Goal: Check status: Check status

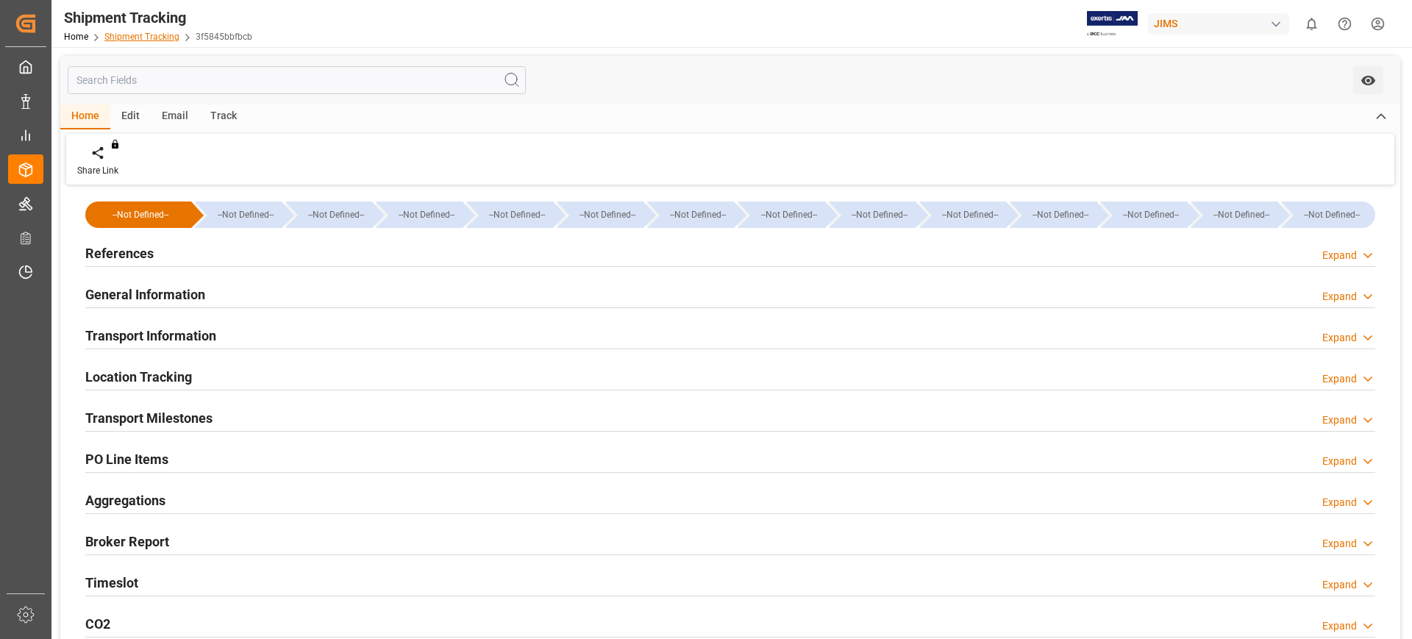
scroll to position [184, 0]
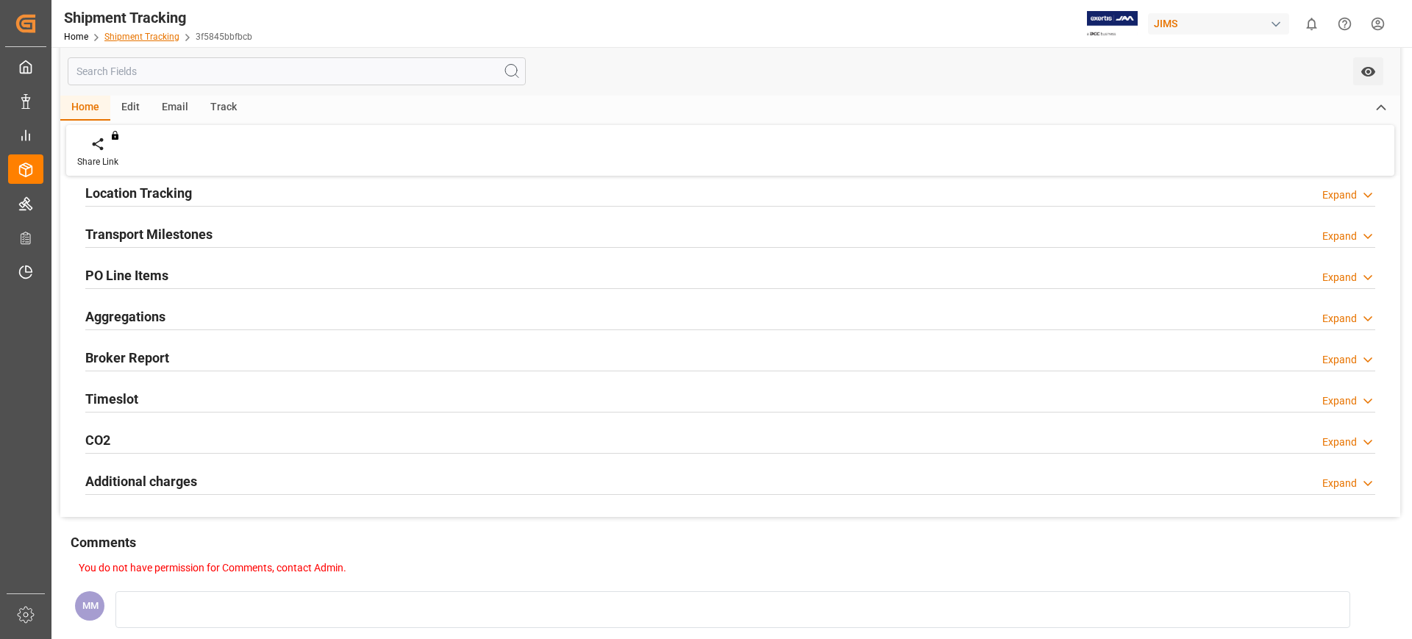
click at [144, 39] on link "Shipment Tracking" at bounding box center [141, 37] width 75 height 10
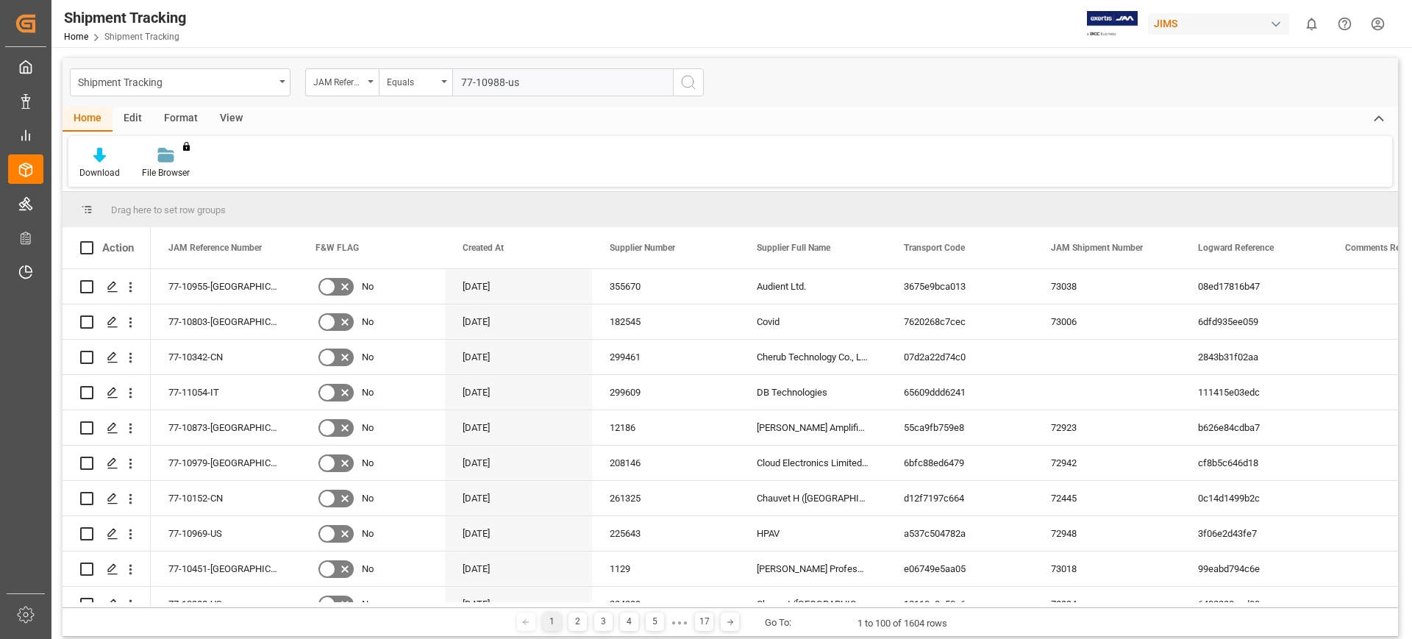
type input "77-10988-us"
click at [685, 81] on icon "search button" at bounding box center [688, 83] width 18 height 18
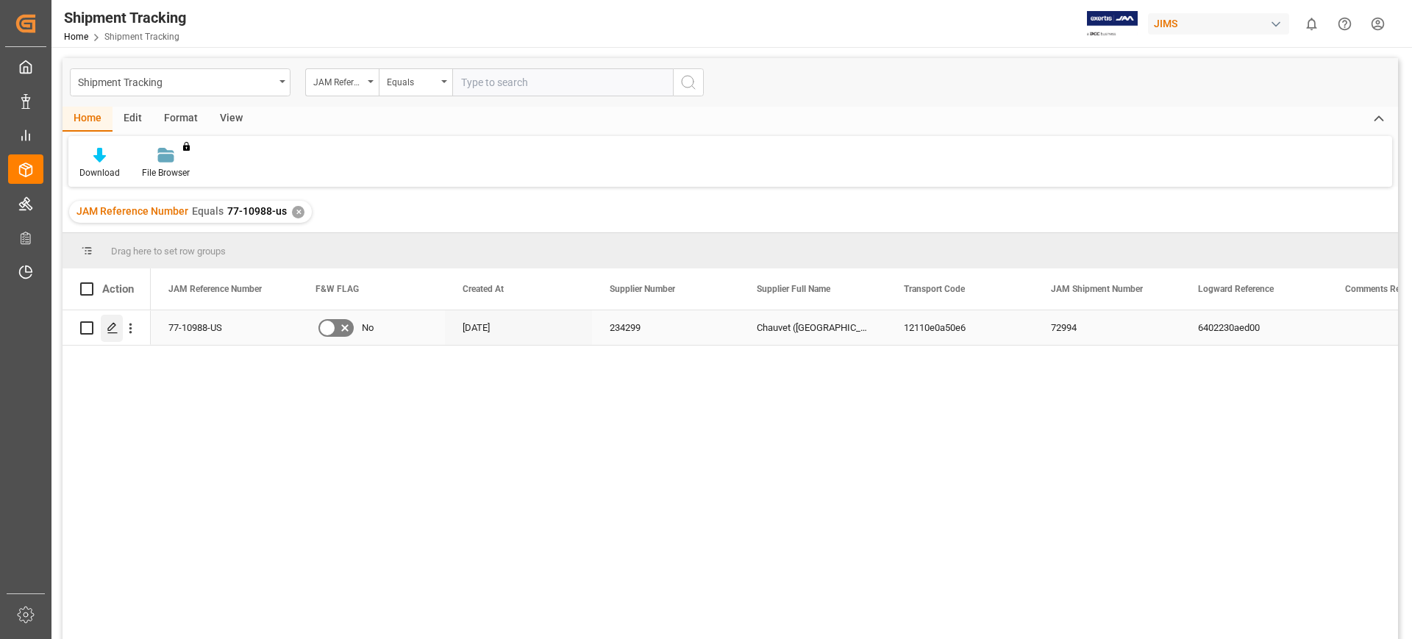
click at [107, 335] on div "Press SPACE to select this row." at bounding box center [112, 328] width 22 height 27
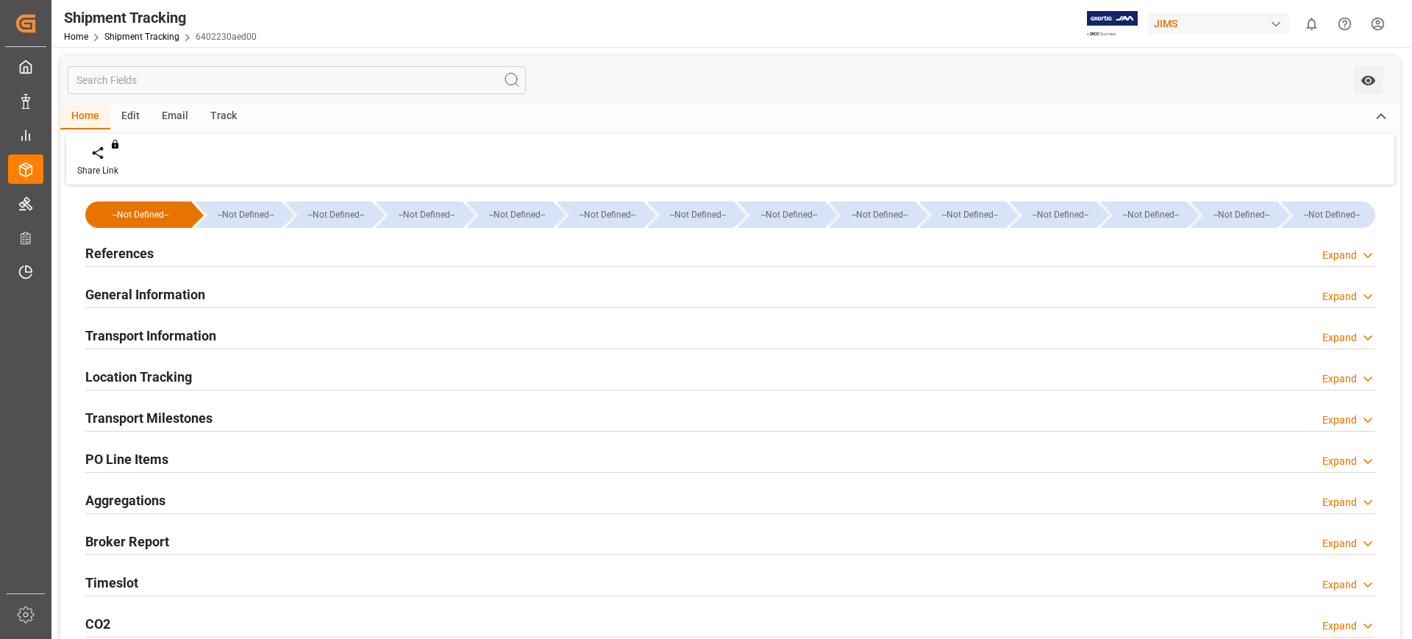
type input "[DATE] 08:30"
type input "[DATE] 14:16"
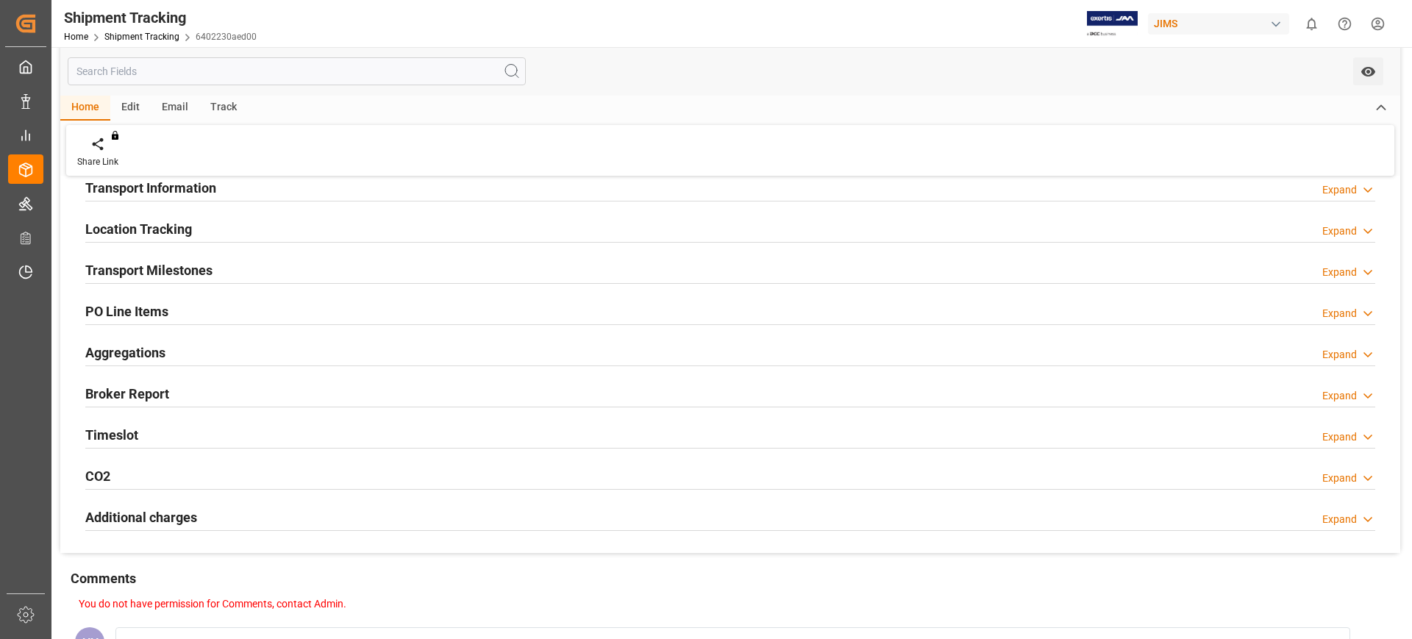
scroll to position [184, 0]
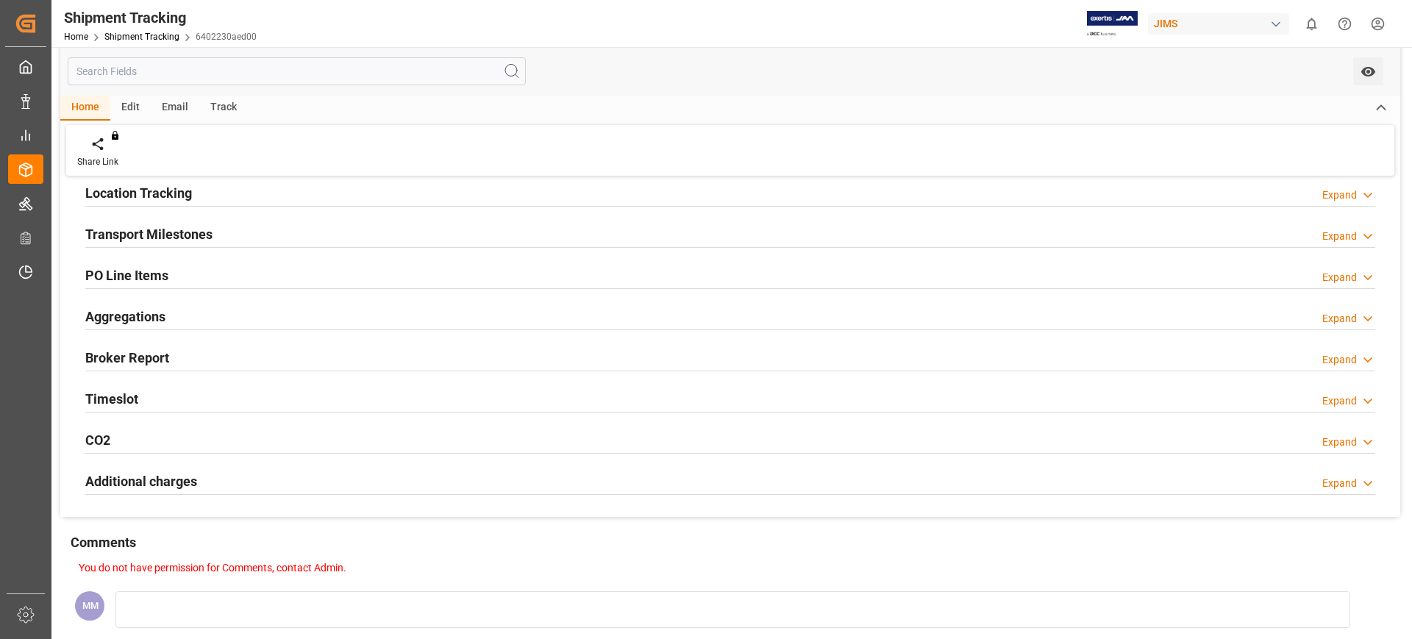
click at [123, 394] on h2 "Timeslot" at bounding box center [111, 399] width 53 height 20
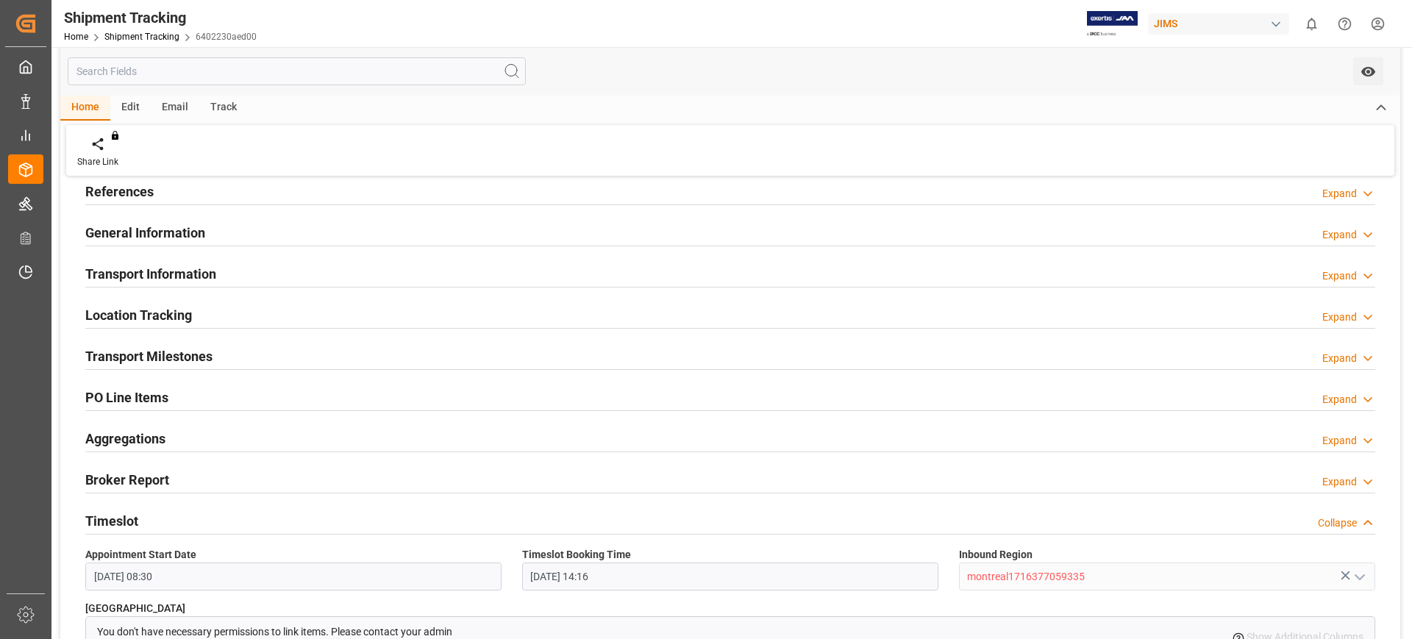
scroll to position [0, 0]
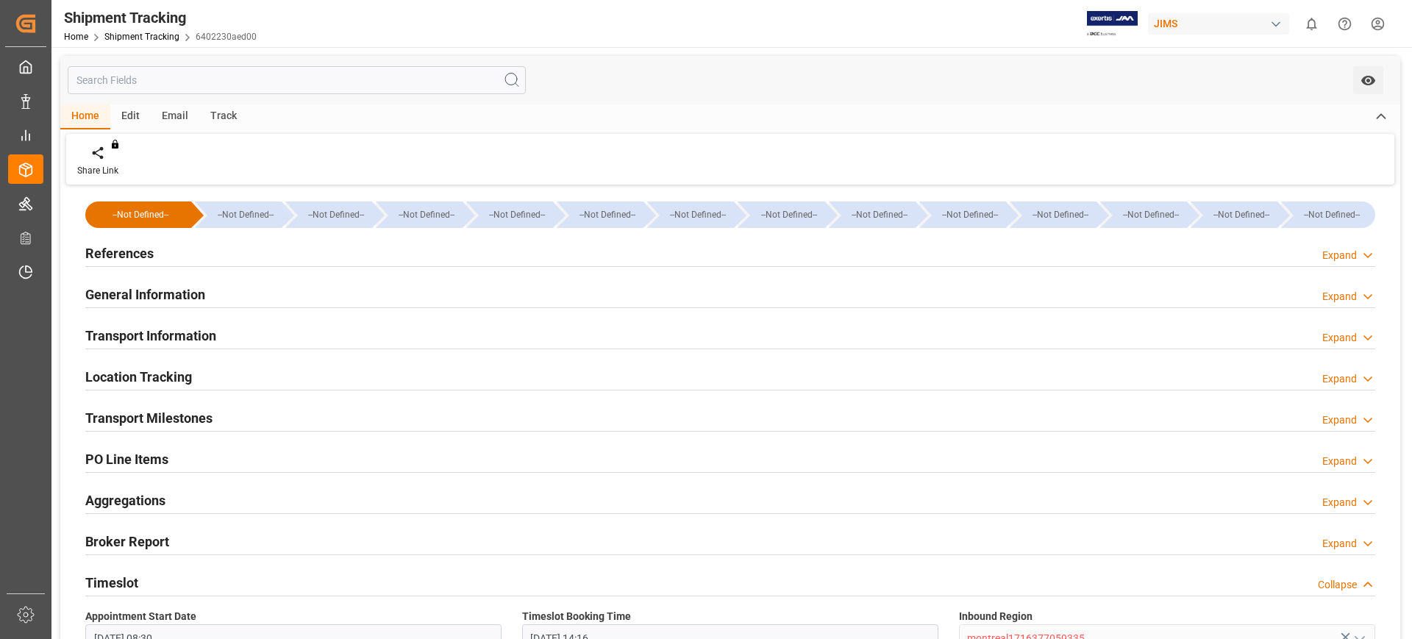
click at [226, 113] on div "Track" at bounding box center [223, 116] width 49 height 25
click at [105, 157] on div at bounding box center [94, 152] width 35 height 15
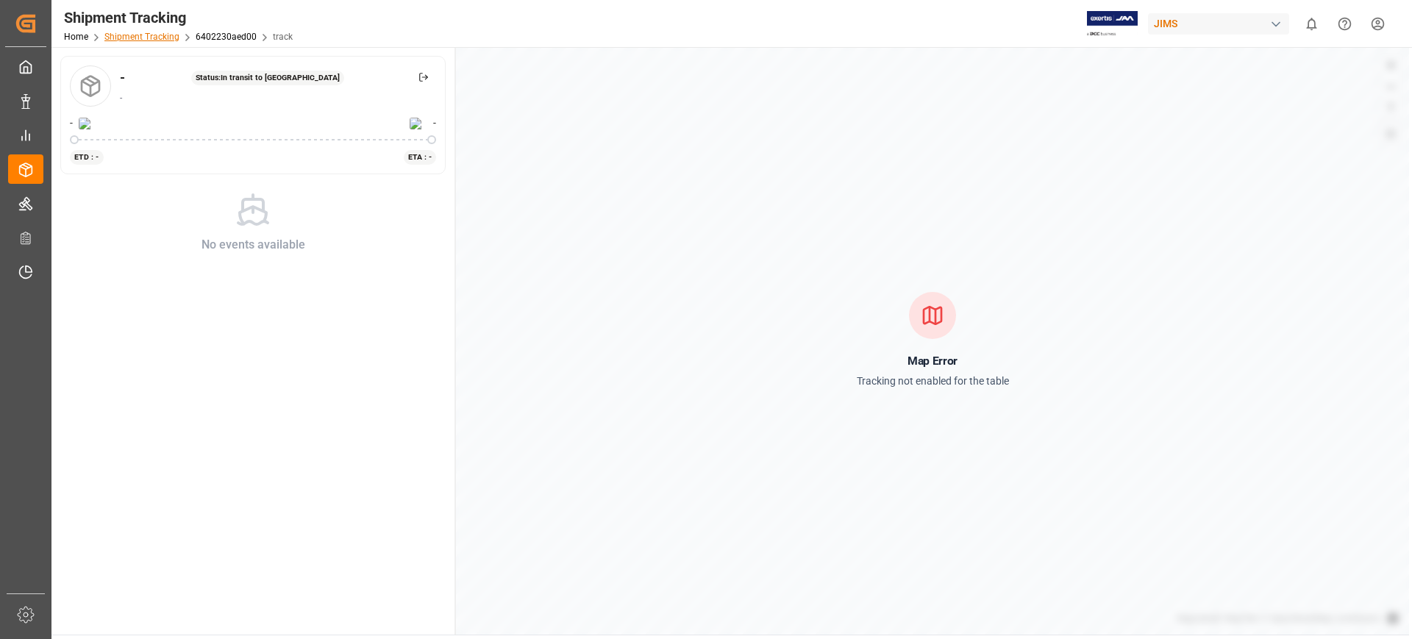
click at [151, 35] on link "Shipment Tracking" at bounding box center [141, 37] width 75 height 10
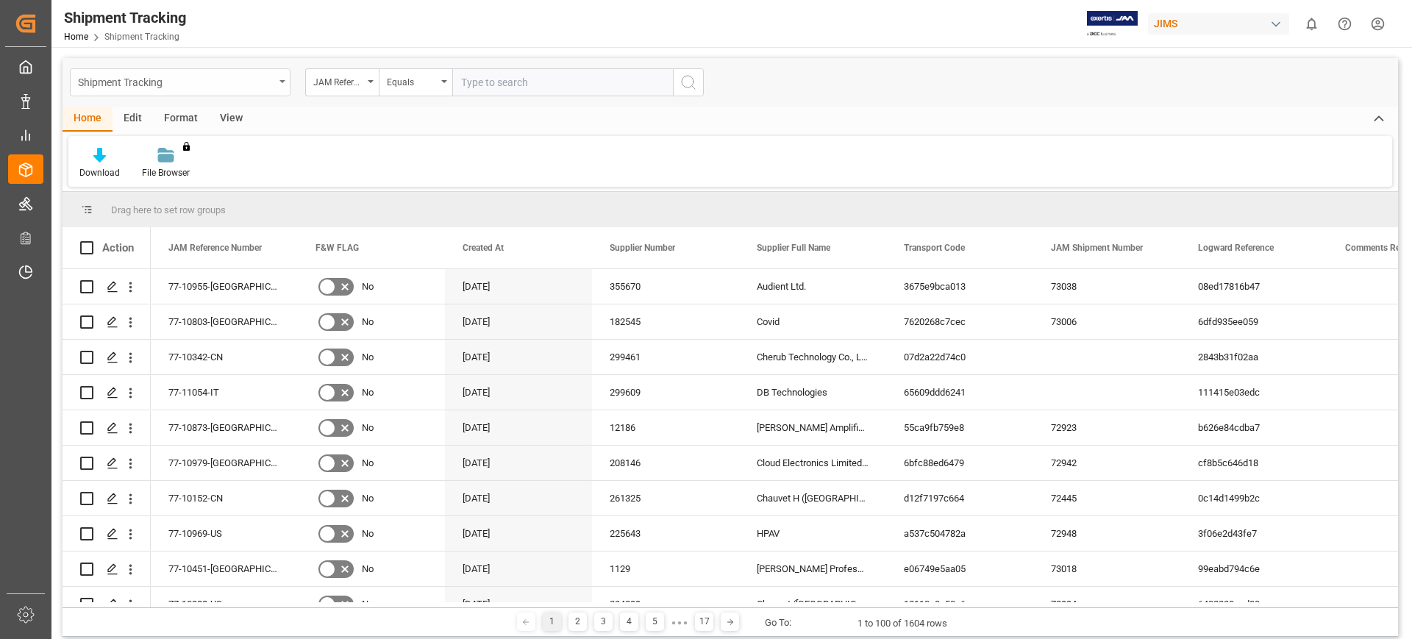
click at [274, 80] on div "Shipment Tracking" at bounding box center [180, 82] width 221 height 28
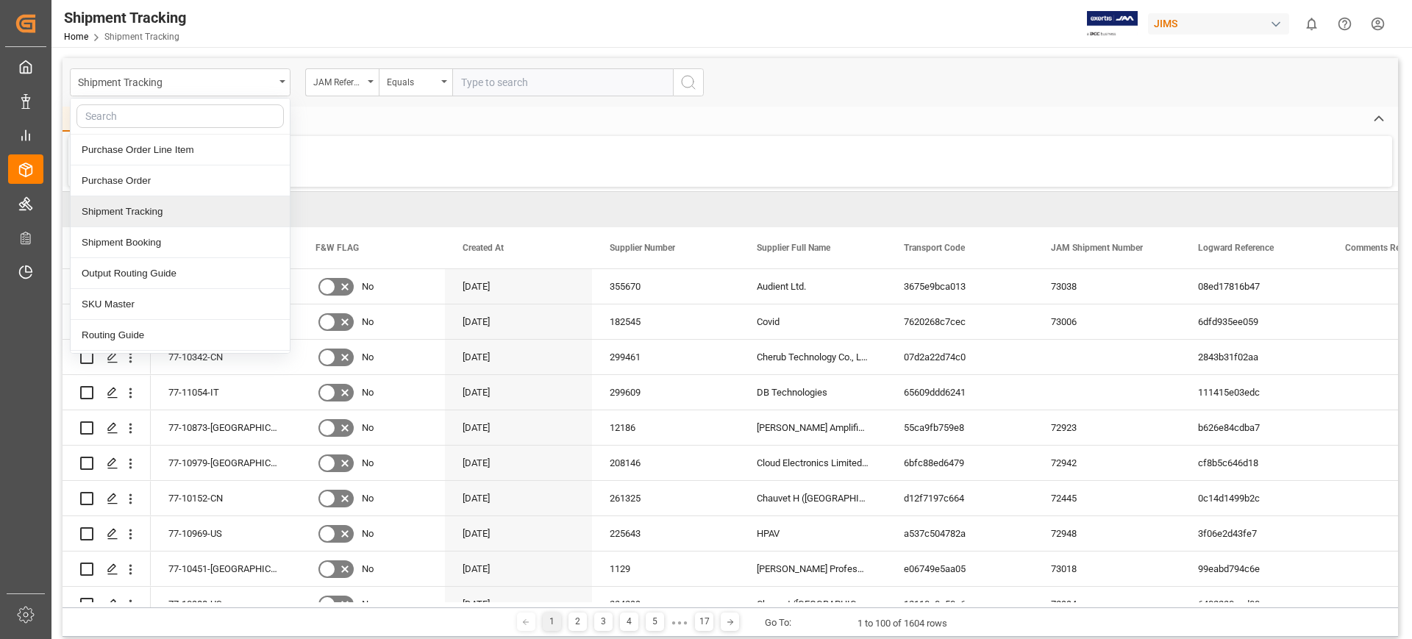
click at [181, 218] on div "Shipment Tracking" at bounding box center [180, 211] width 219 height 31
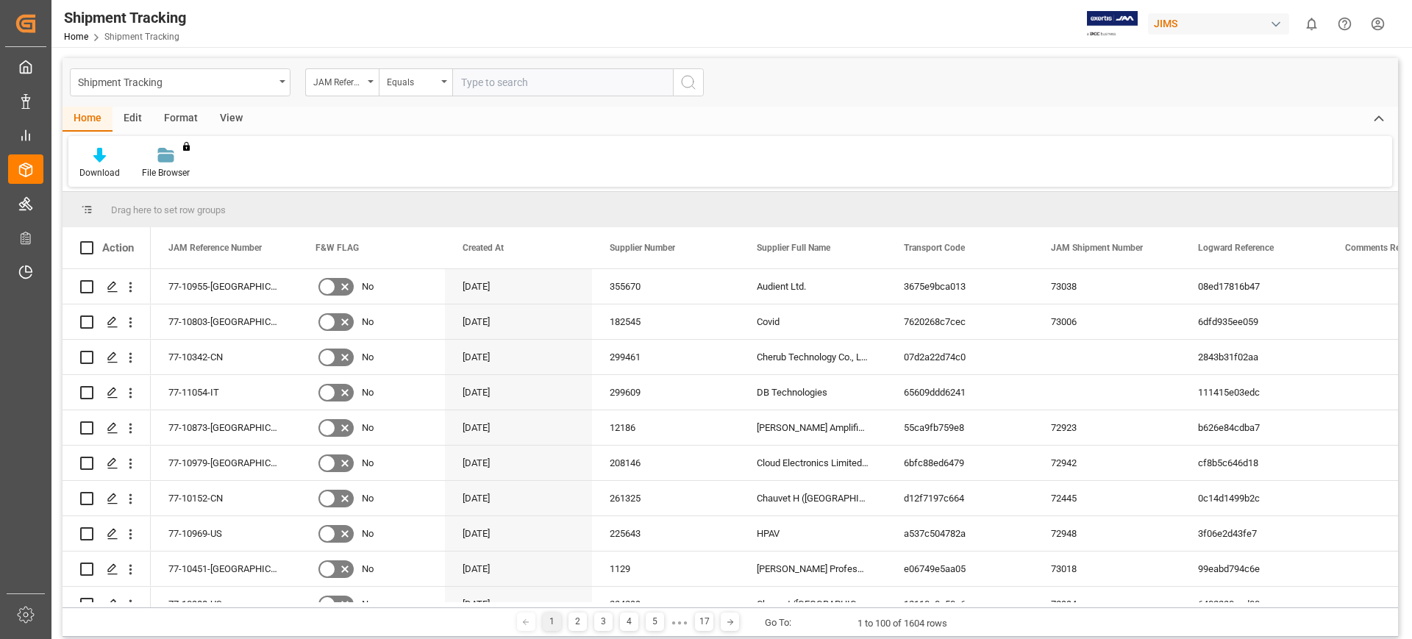
click at [465, 149] on div "Download File Browser You don't have permission for this feature. Contact admin." at bounding box center [730, 161] width 1324 height 51
click at [368, 75] on div "JAM Reference Number" at bounding box center [342, 82] width 74 height 28
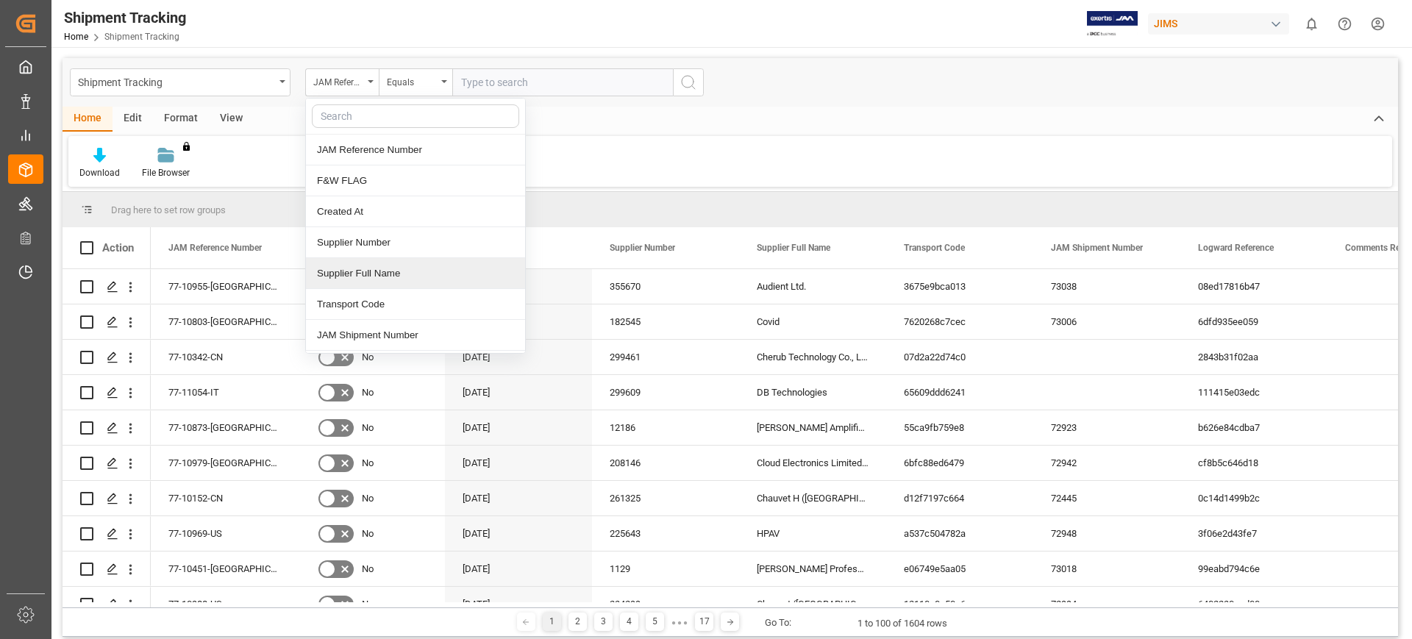
click at [385, 261] on div "Supplier Full Name" at bounding box center [415, 273] width 219 height 31
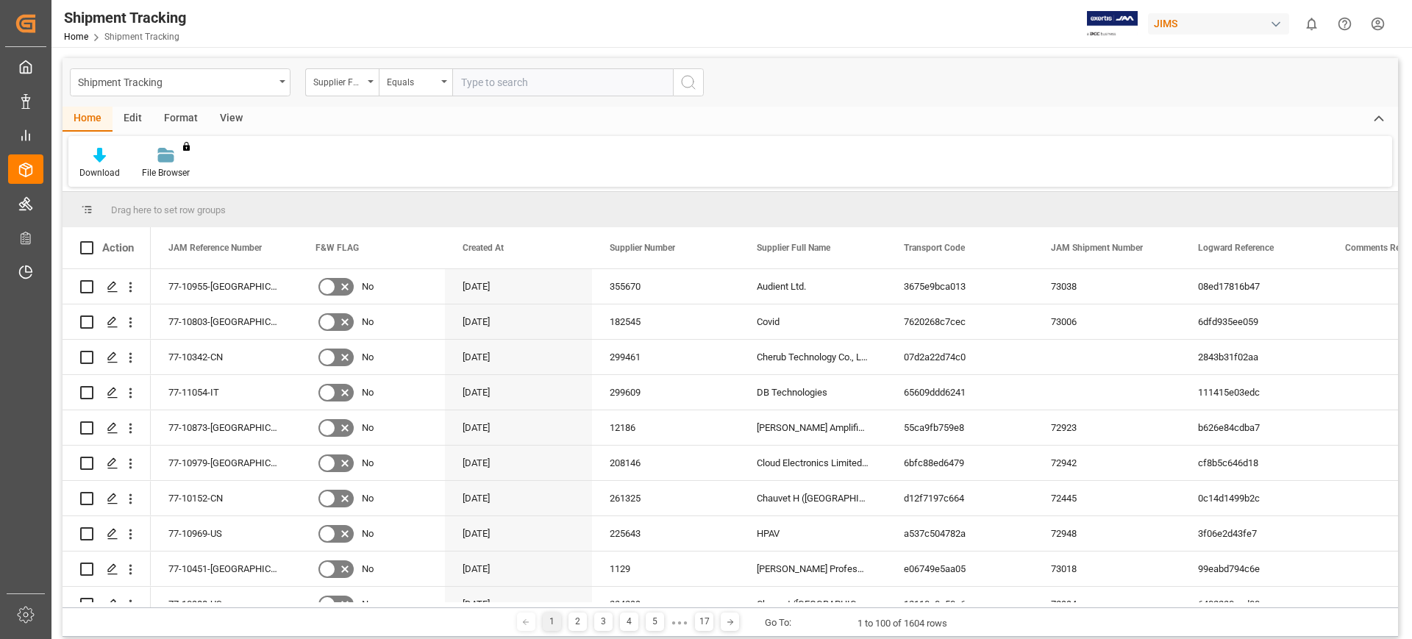
click at [562, 88] on input "text" at bounding box center [562, 82] width 221 height 28
type input "chauvet"
click at [681, 81] on icon "search button" at bounding box center [688, 83] width 18 height 18
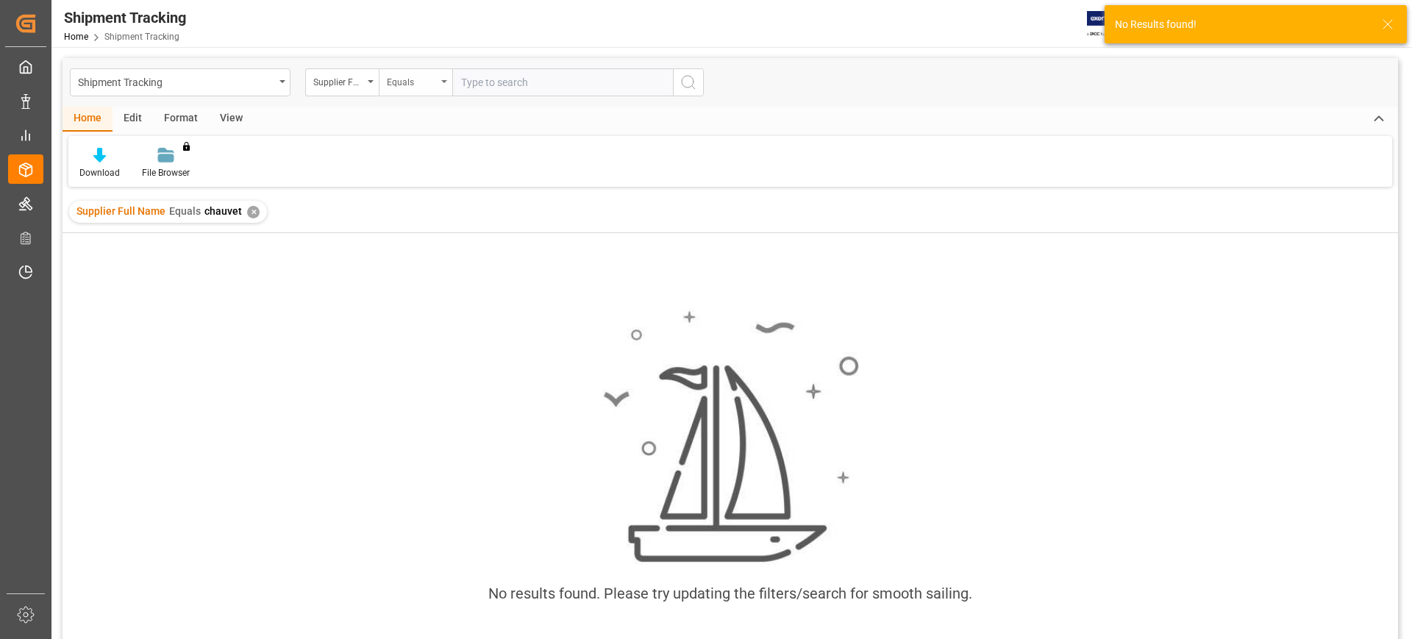
click at [443, 82] on icon "open menu" at bounding box center [444, 81] width 6 height 3
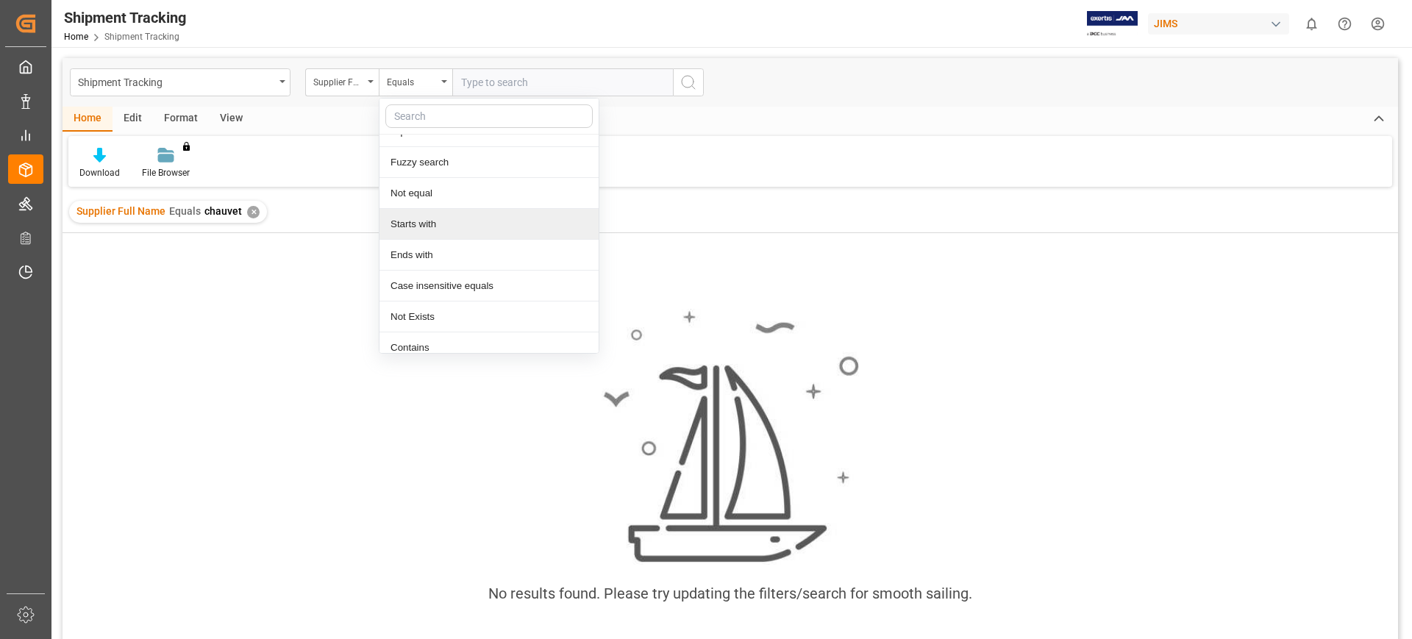
scroll to position [29, 0]
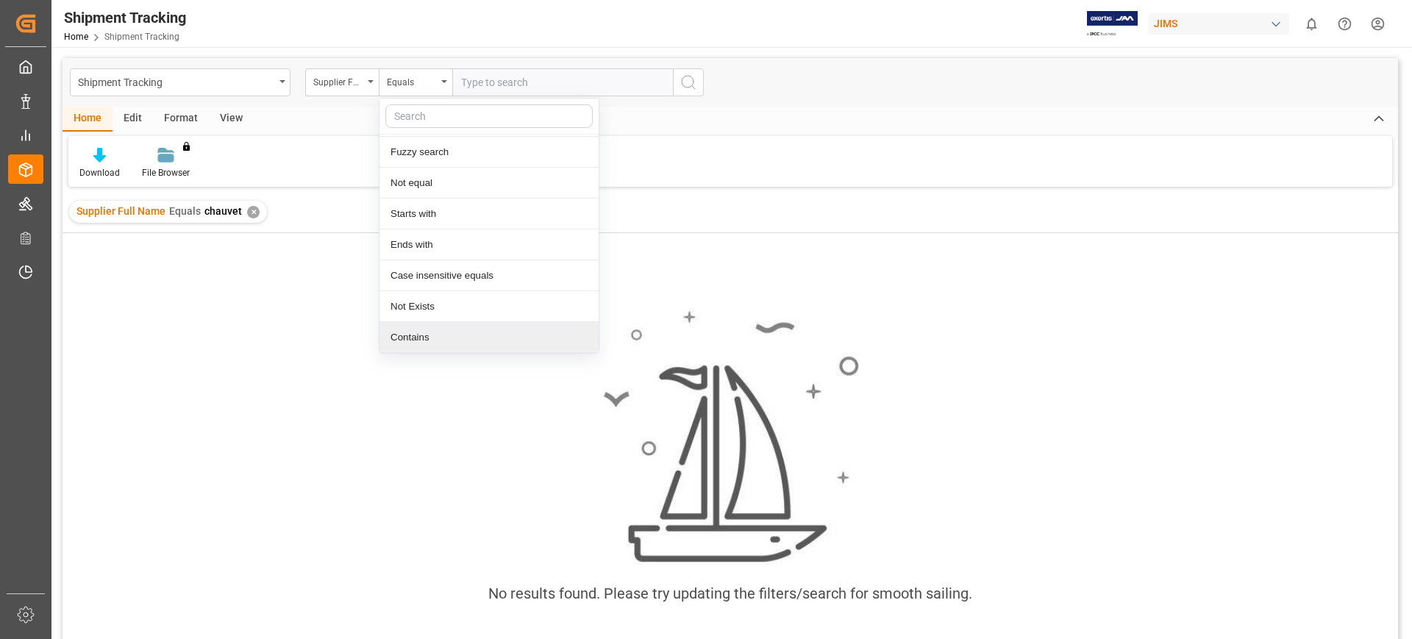
click at [475, 337] on div "Contains" at bounding box center [488, 337] width 219 height 31
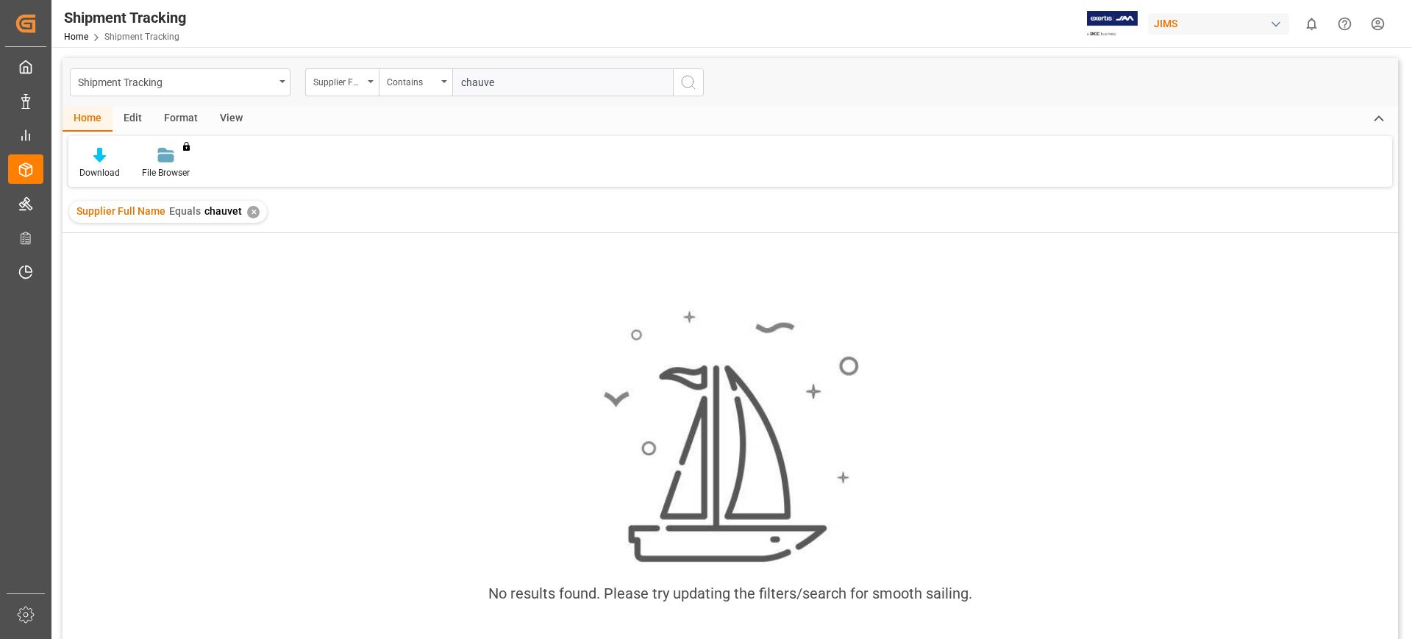
type input "chauvet"
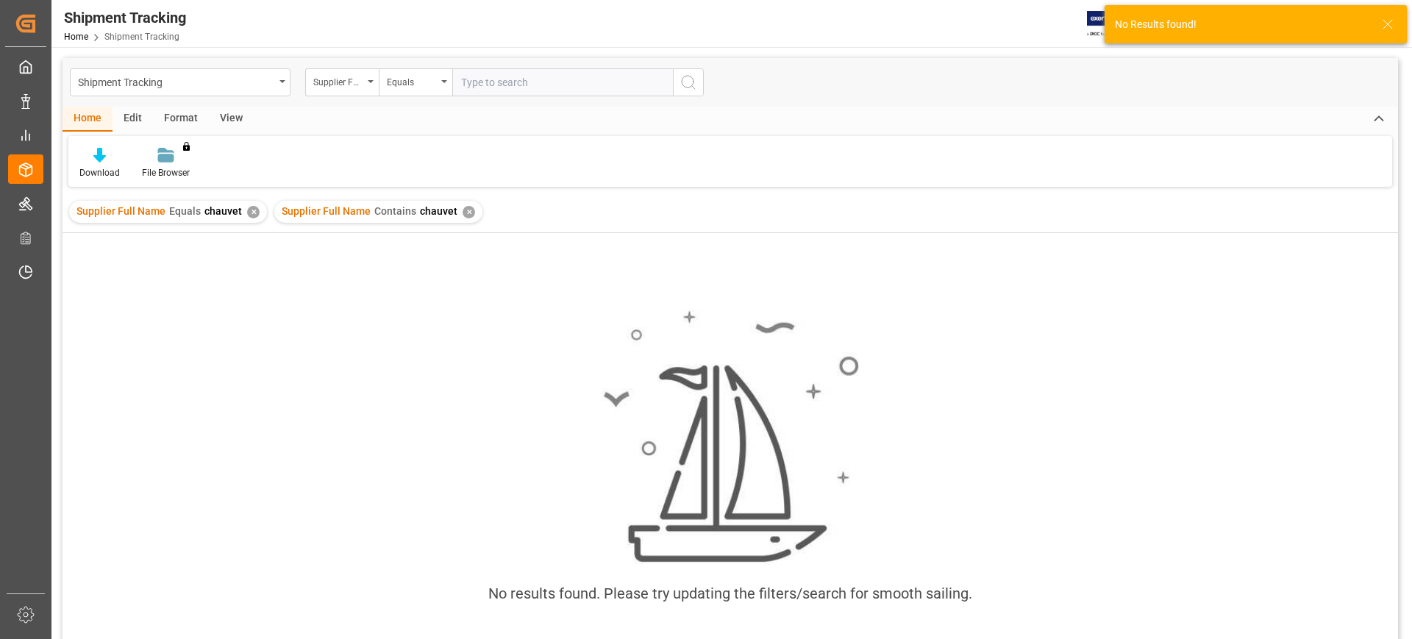
click at [251, 208] on div "✕" at bounding box center [253, 212] width 13 height 13
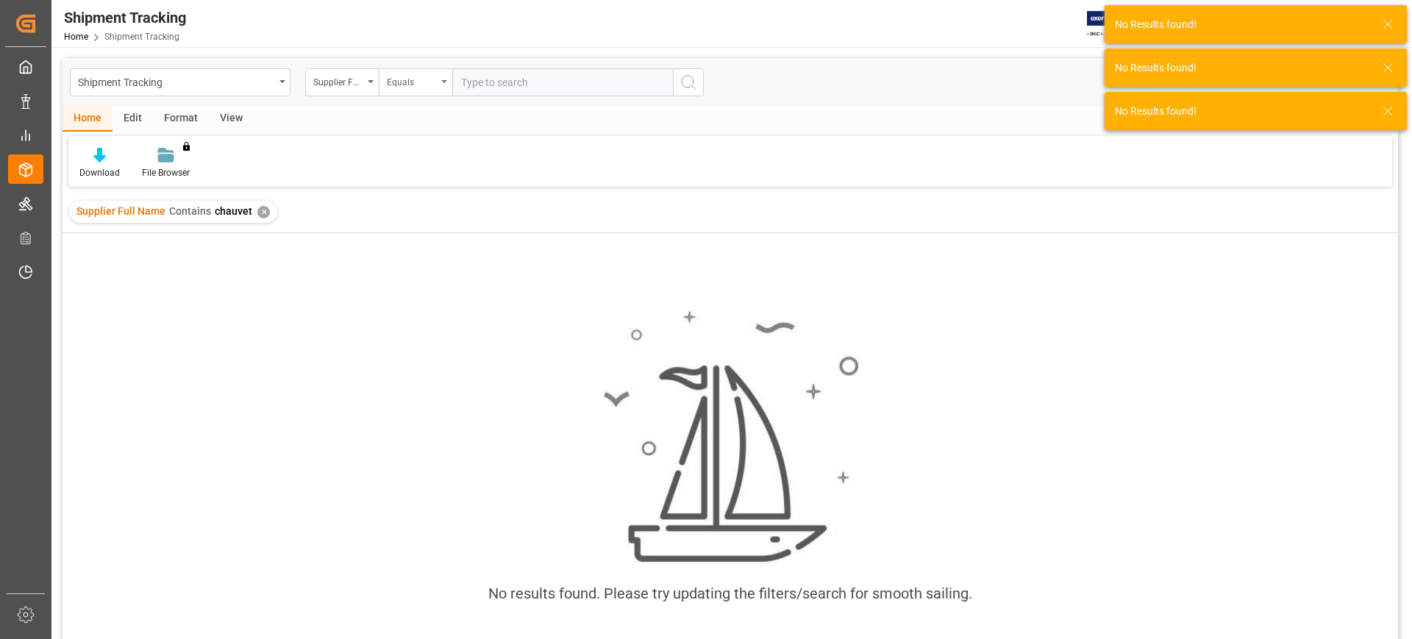
click at [440, 76] on div "Equals" at bounding box center [416, 82] width 74 height 28
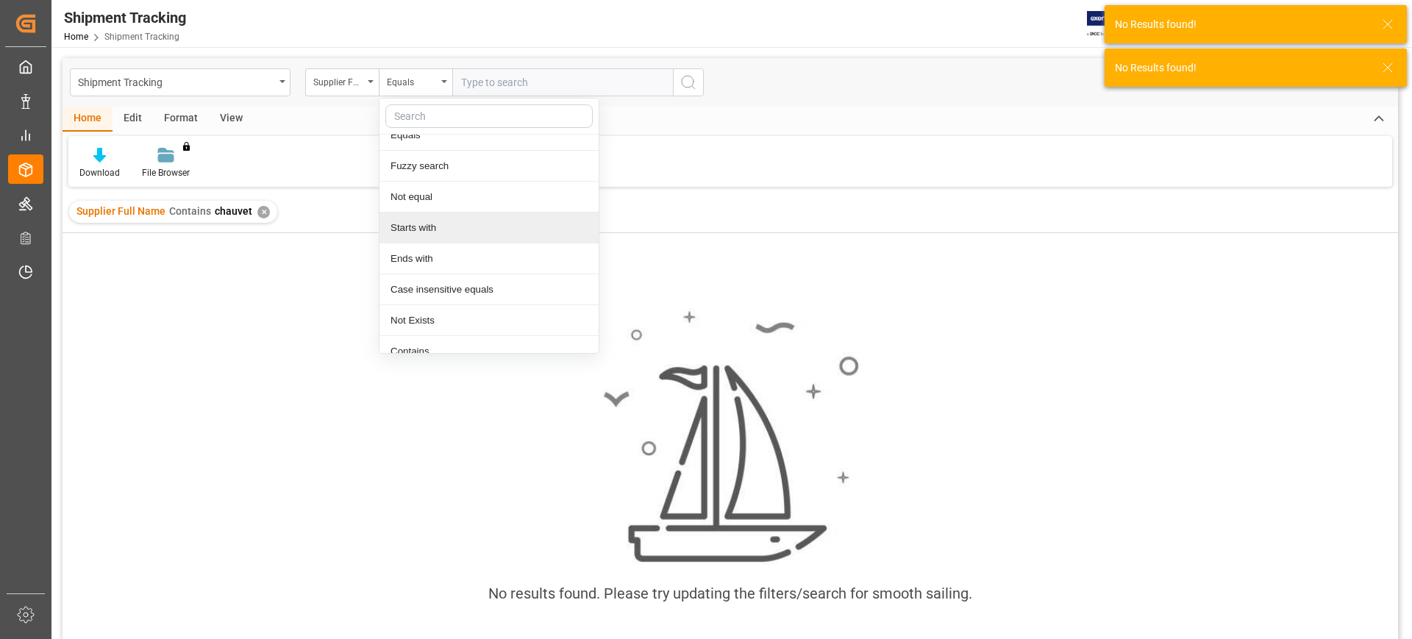
scroll to position [29, 0]
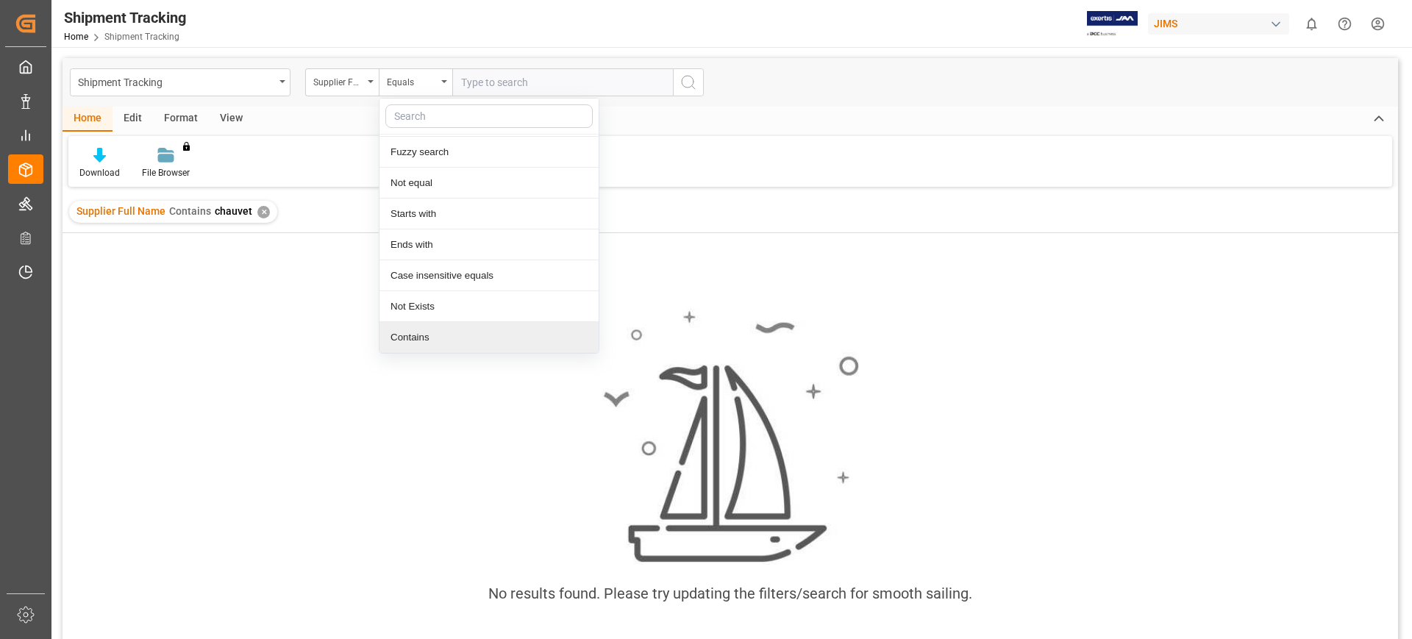
click at [457, 336] on div "Contains" at bounding box center [488, 337] width 219 height 31
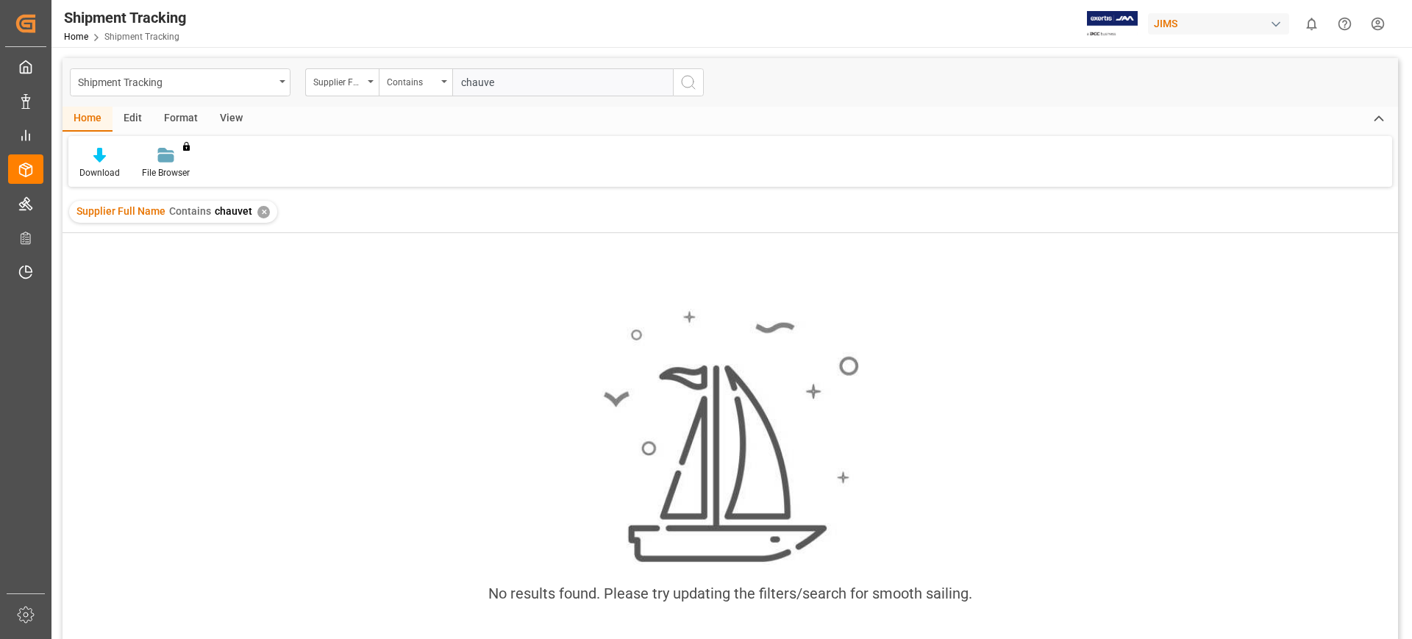
type input "chauvet"
click at [474, 208] on div "✕" at bounding box center [479, 212] width 13 height 13
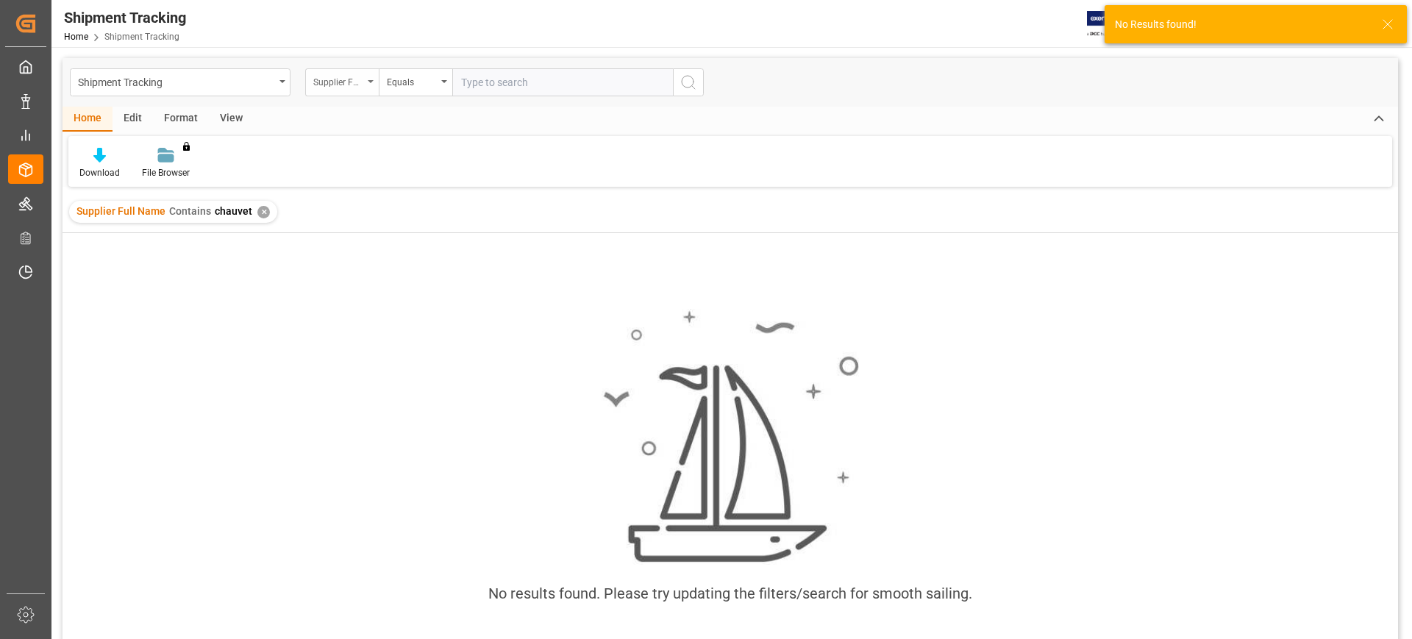
click at [372, 76] on div "Supplier Full Name" at bounding box center [342, 82] width 74 height 28
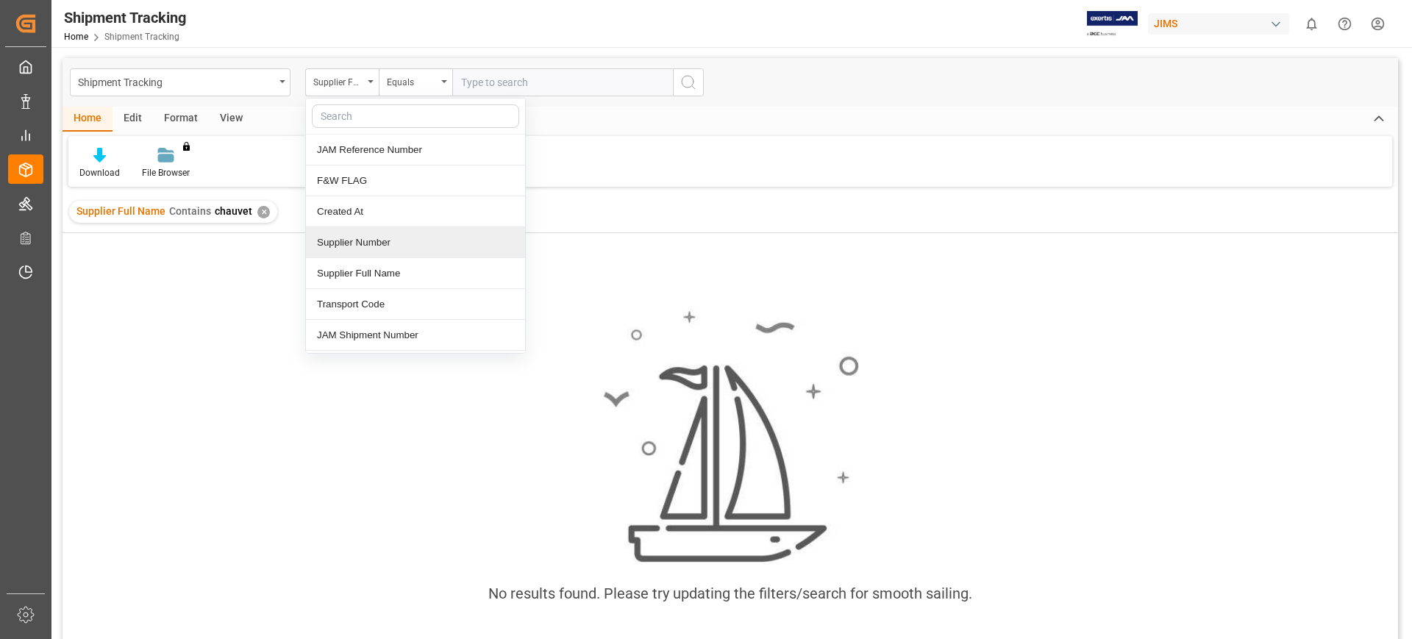
click at [415, 242] on div "Supplier Number" at bounding box center [415, 242] width 219 height 31
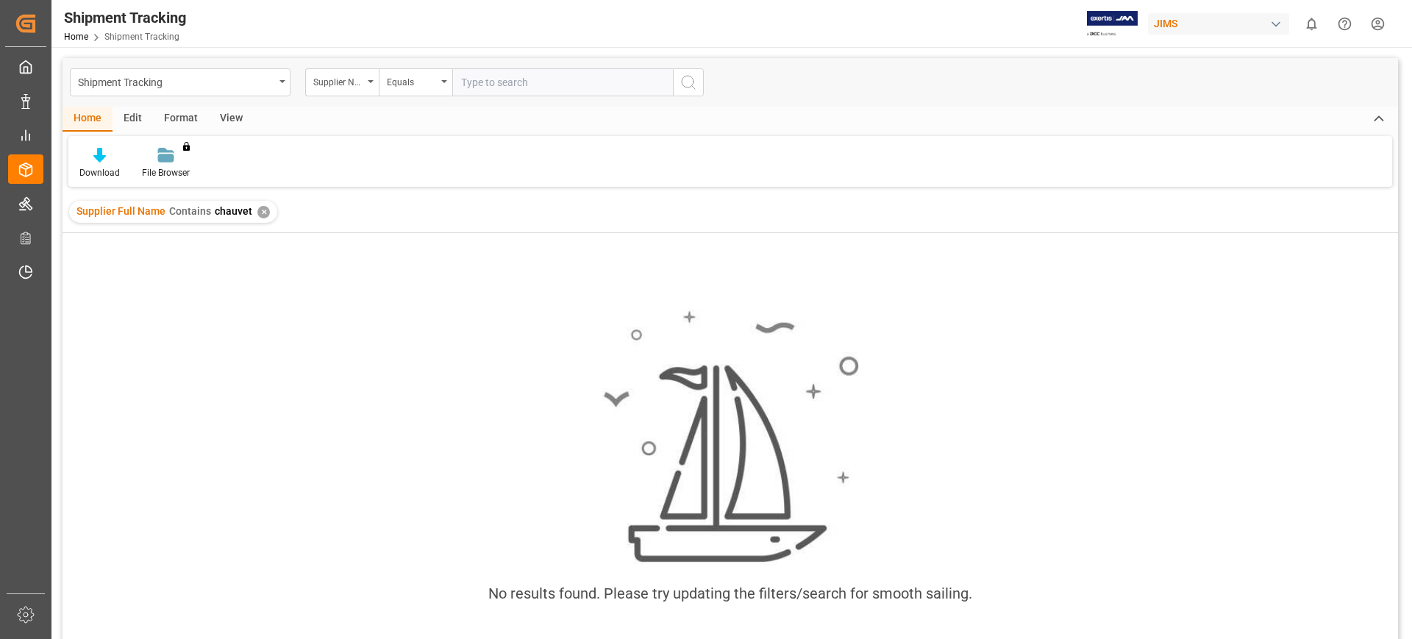
click at [519, 77] on input "text" at bounding box center [562, 82] width 221 height 28
type input "234299"
click at [686, 88] on icon "search button" at bounding box center [688, 83] width 18 height 18
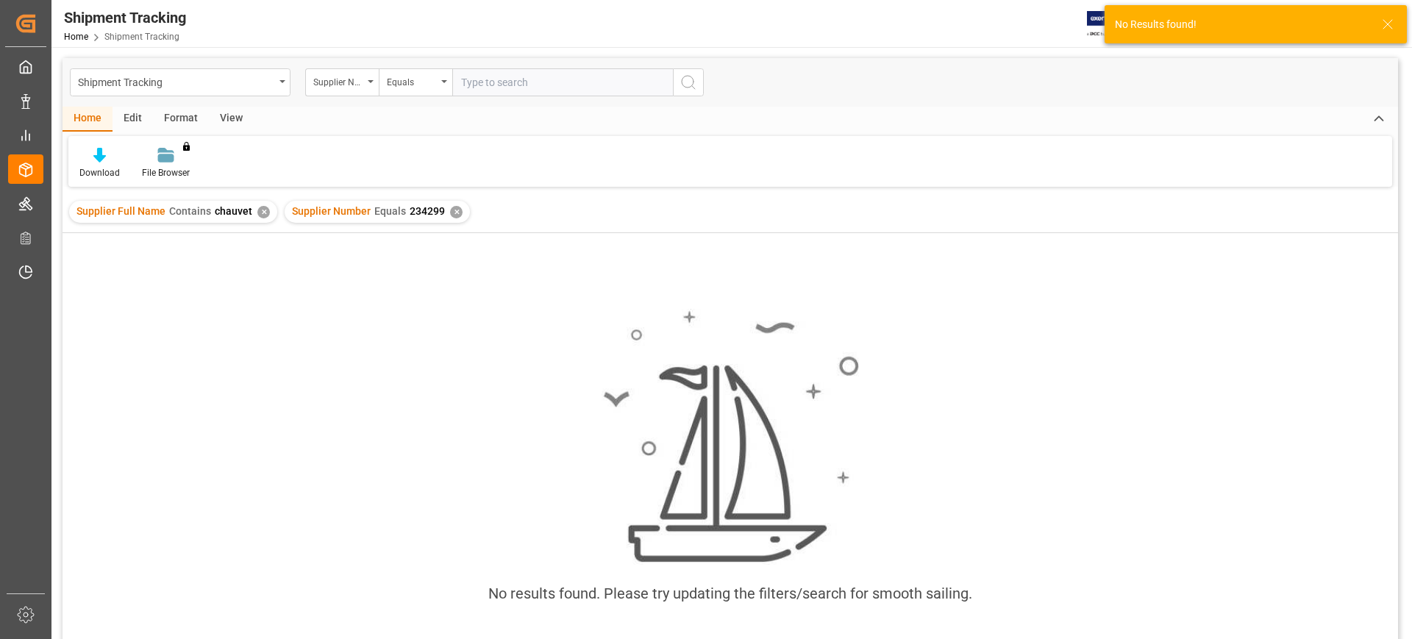
click at [264, 206] on div "Supplier Full Name Contains chauvet ✕" at bounding box center [173, 212] width 208 height 22
click at [257, 208] on div "✕" at bounding box center [263, 212] width 13 height 13
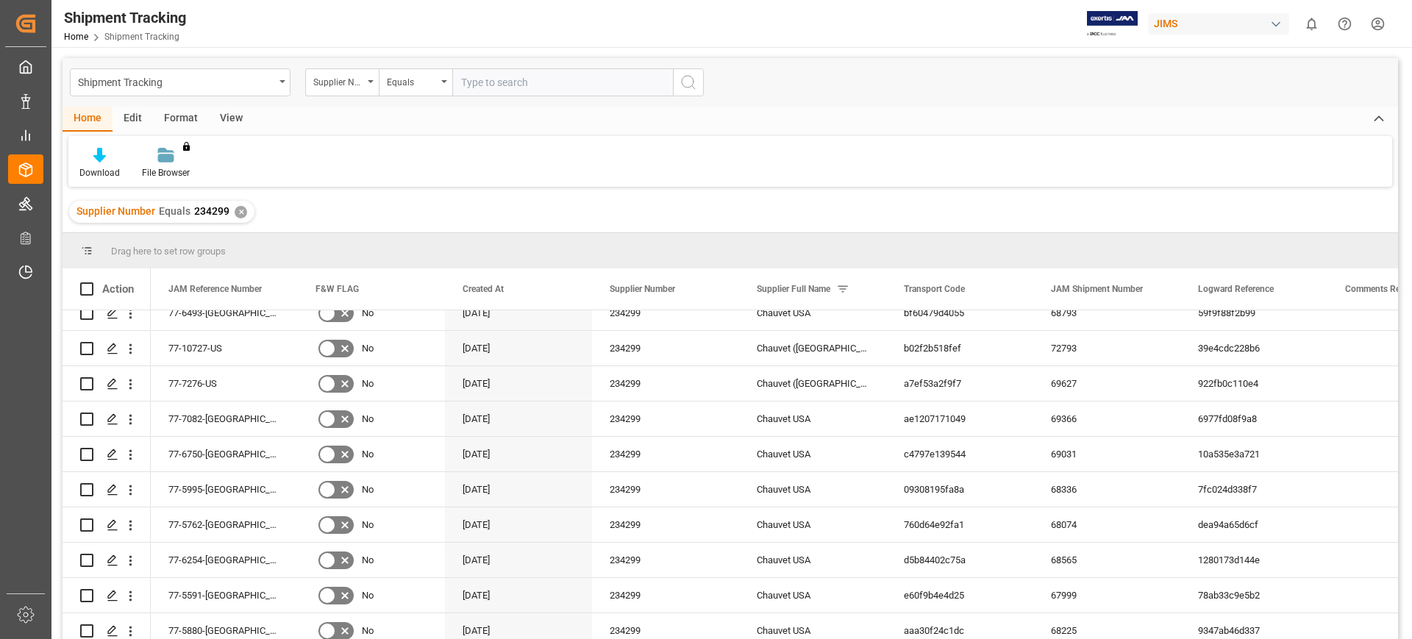
scroll to position [92, 0]
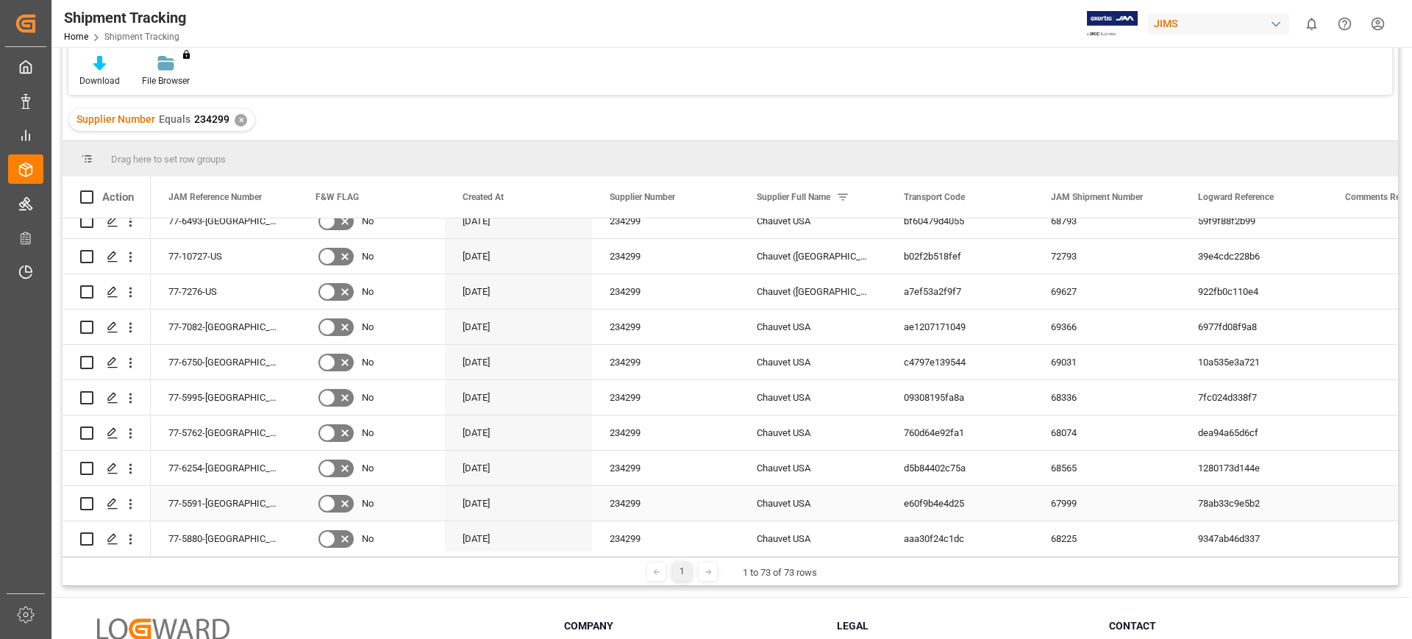
click at [854, 491] on div "Chauvet USA" at bounding box center [812, 503] width 147 height 35
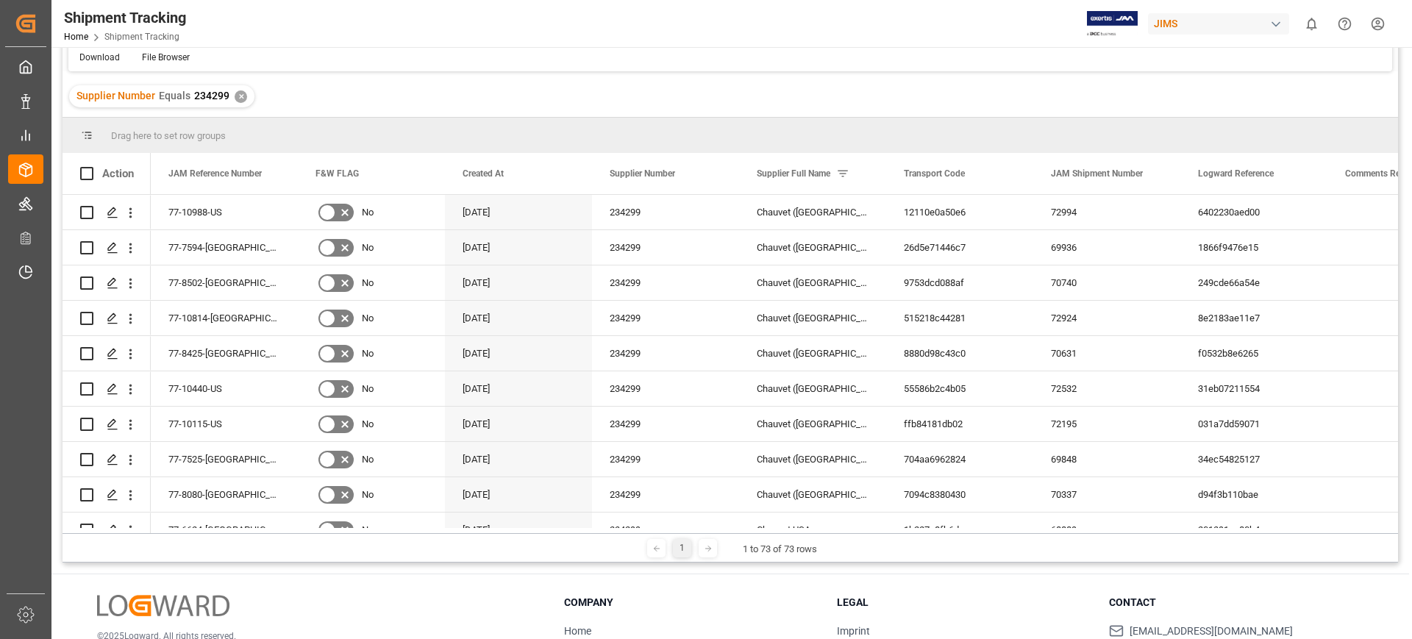
scroll to position [0, 0]
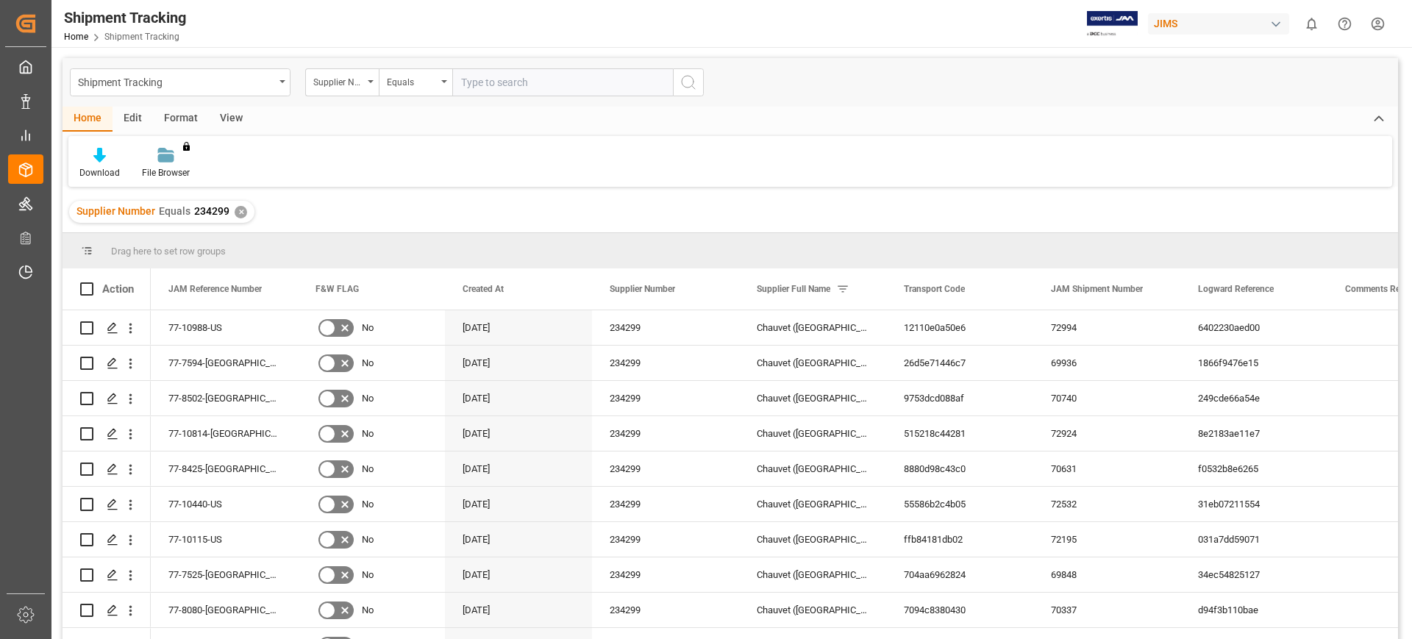
click at [510, 82] on input "text" at bounding box center [562, 82] width 221 height 28
type input "286046"
click at [688, 83] on icon "search button" at bounding box center [688, 83] width 18 height 18
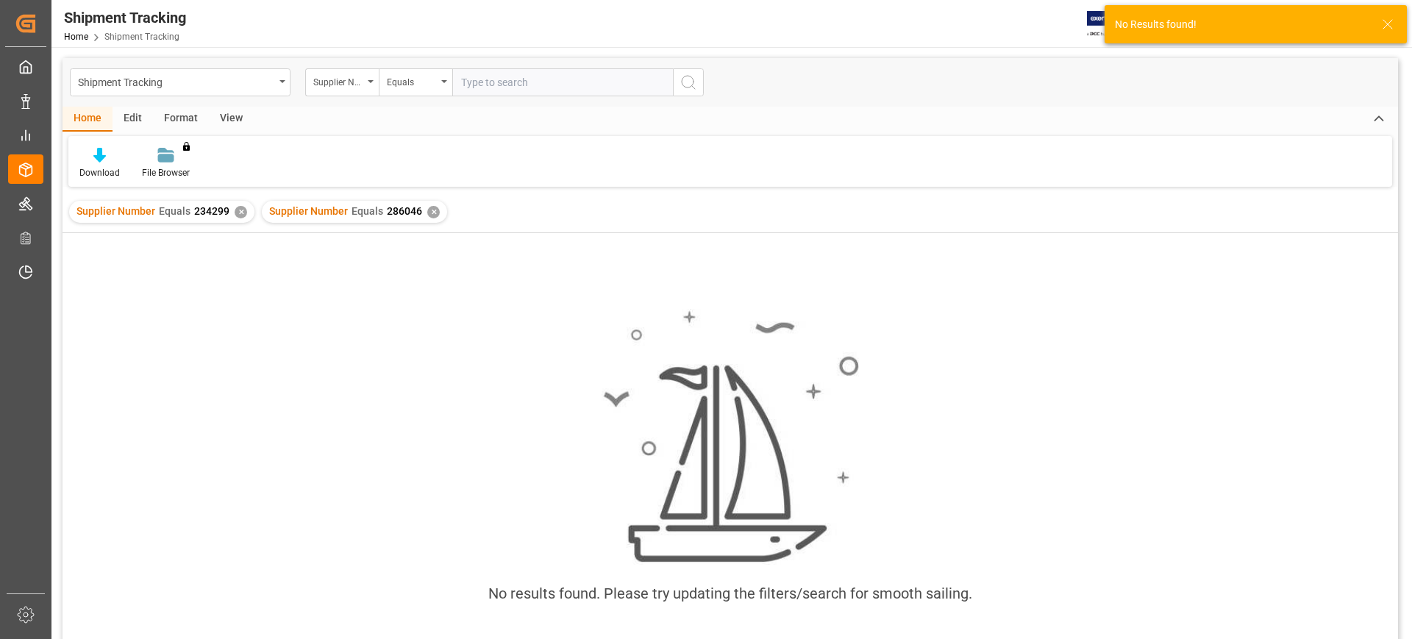
click at [238, 213] on div "✕" at bounding box center [241, 212] width 13 height 13
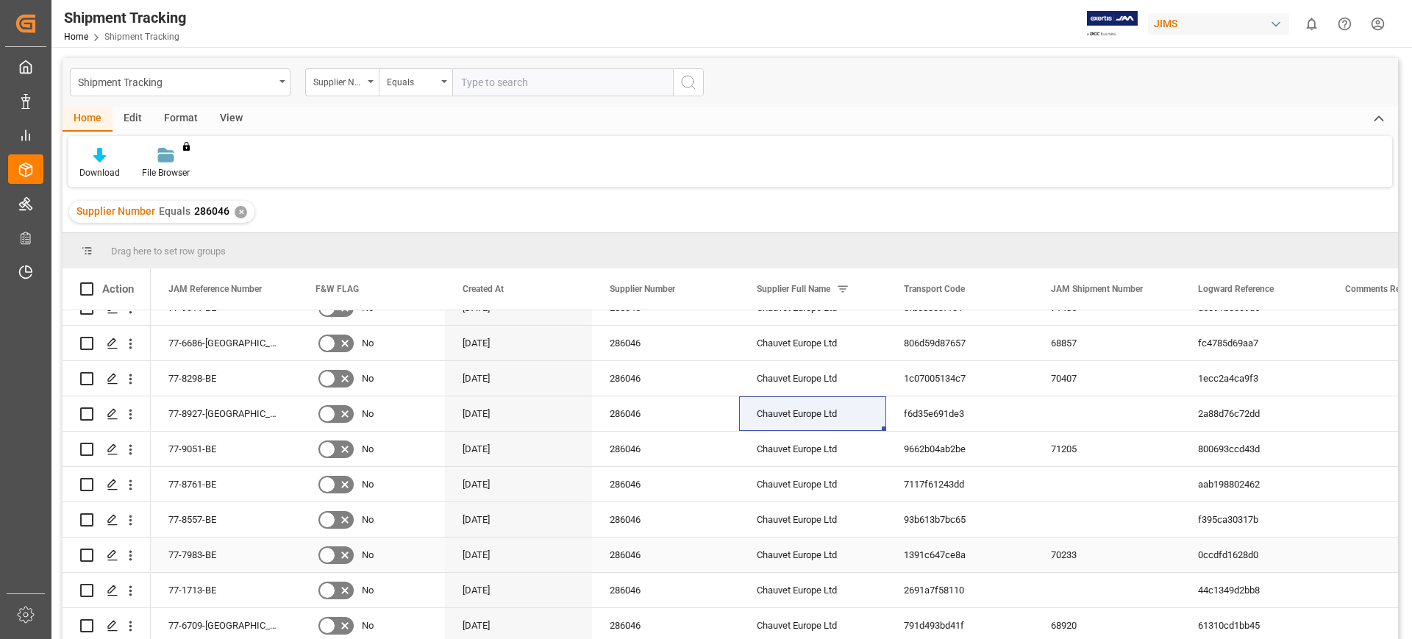
scroll to position [554, 0]
drag, startPoint x: 1399, startPoint y: 547, endPoint x: 1368, endPoint y: 563, distance: 34.5
click at [1393, 606] on main "Shipment Tracking Supplier Number Equals Home Edit Format View Download File Br…" at bounding box center [729, 368] width 1357 height 620
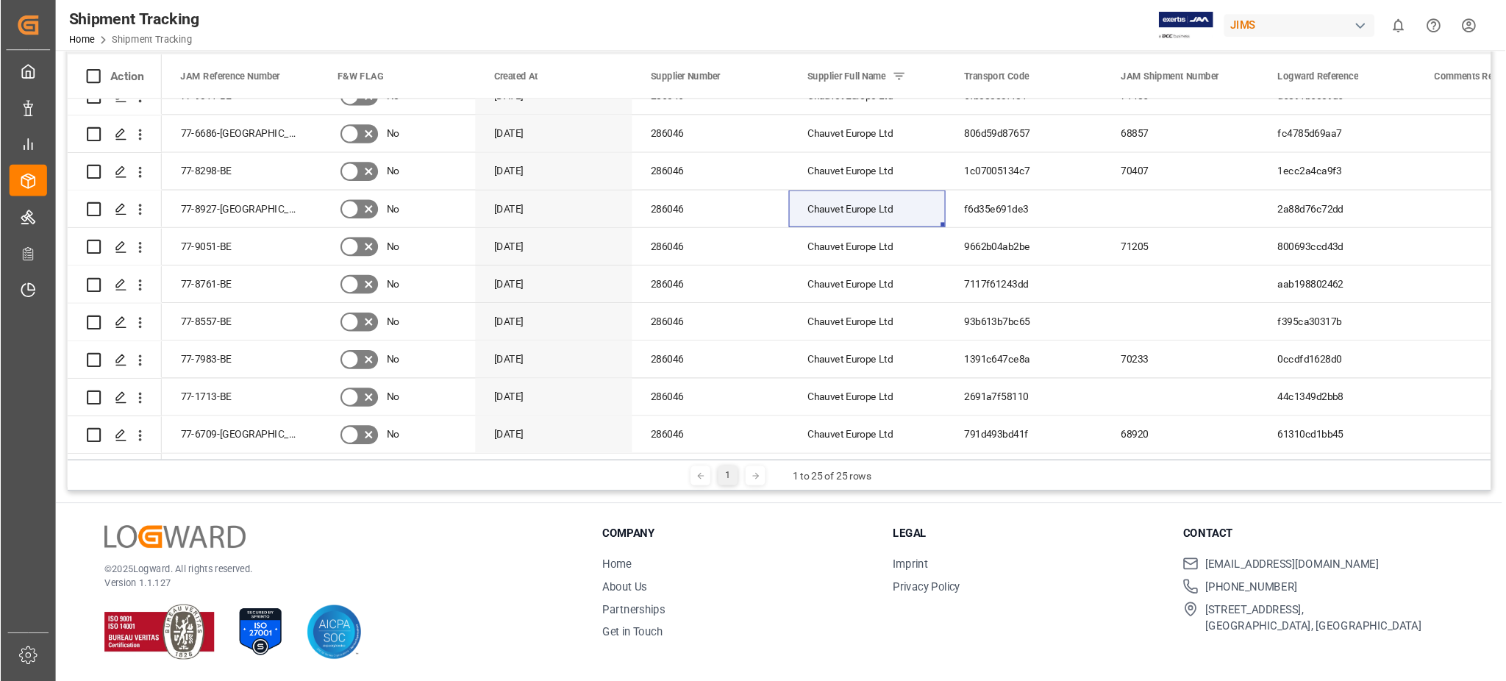
scroll to position [511, 0]
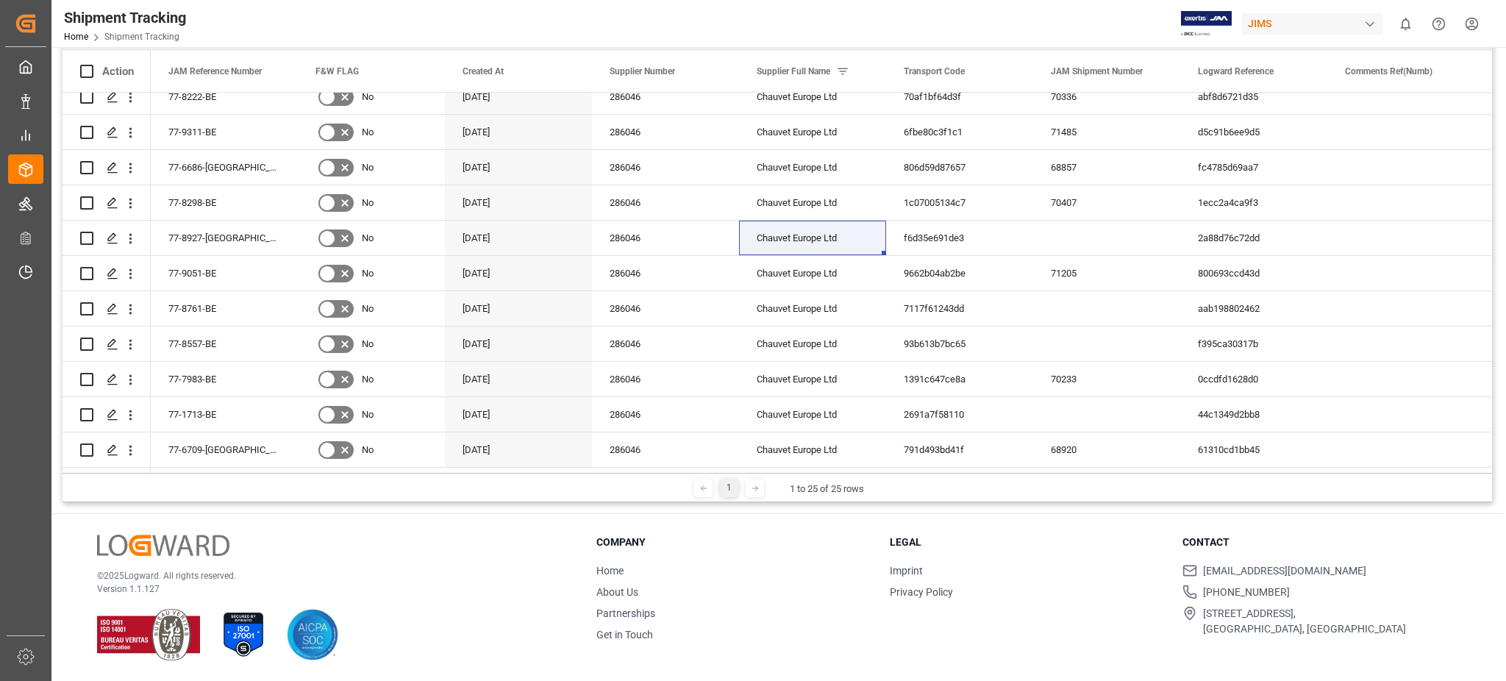
drag, startPoint x: 1389, startPoint y: 0, endPoint x: 1113, endPoint y: 499, distance: 569.7
click at [1113, 499] on div "1 1 to 25 of 25 rows" at bounding box center [777, 487] width 1429 height 29
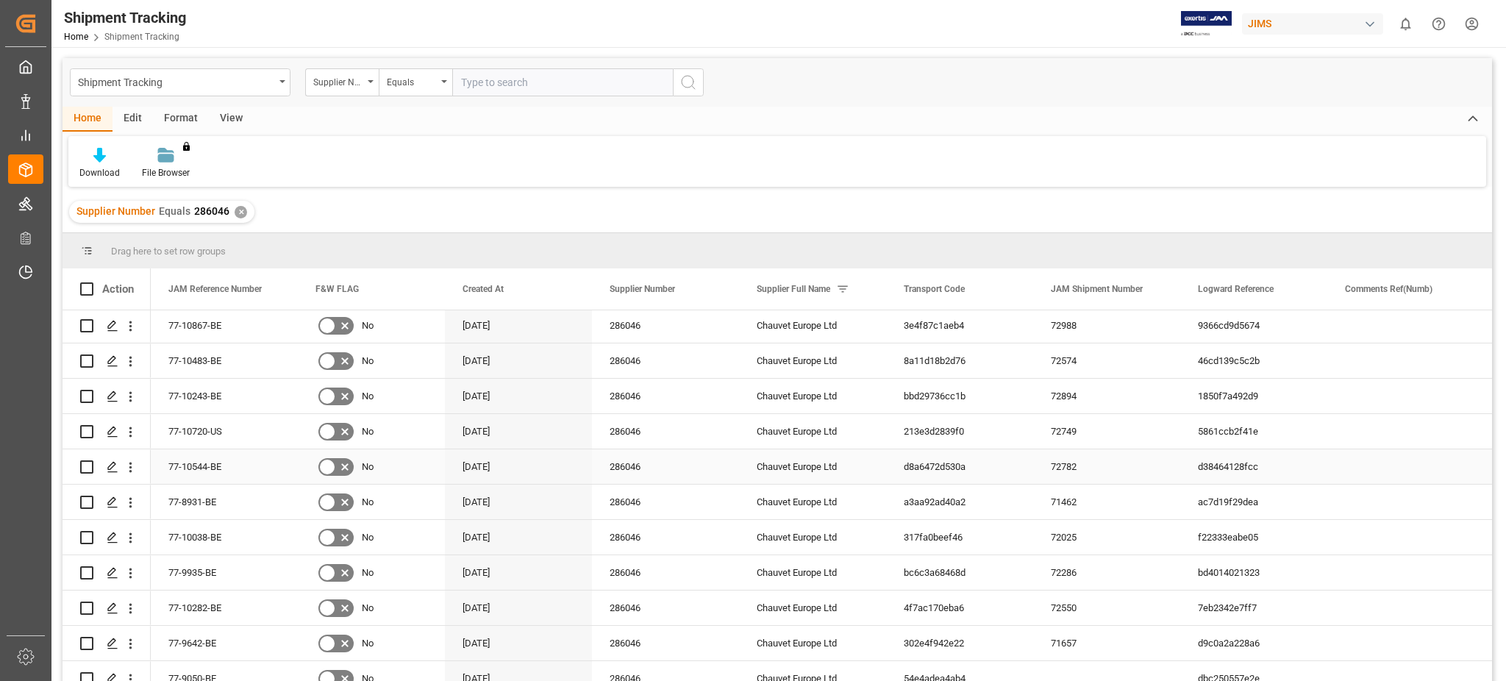
scroll to position [0, 0]
click at [1411, 286] on span at bounding box center [1449, 288] width 13 height 13
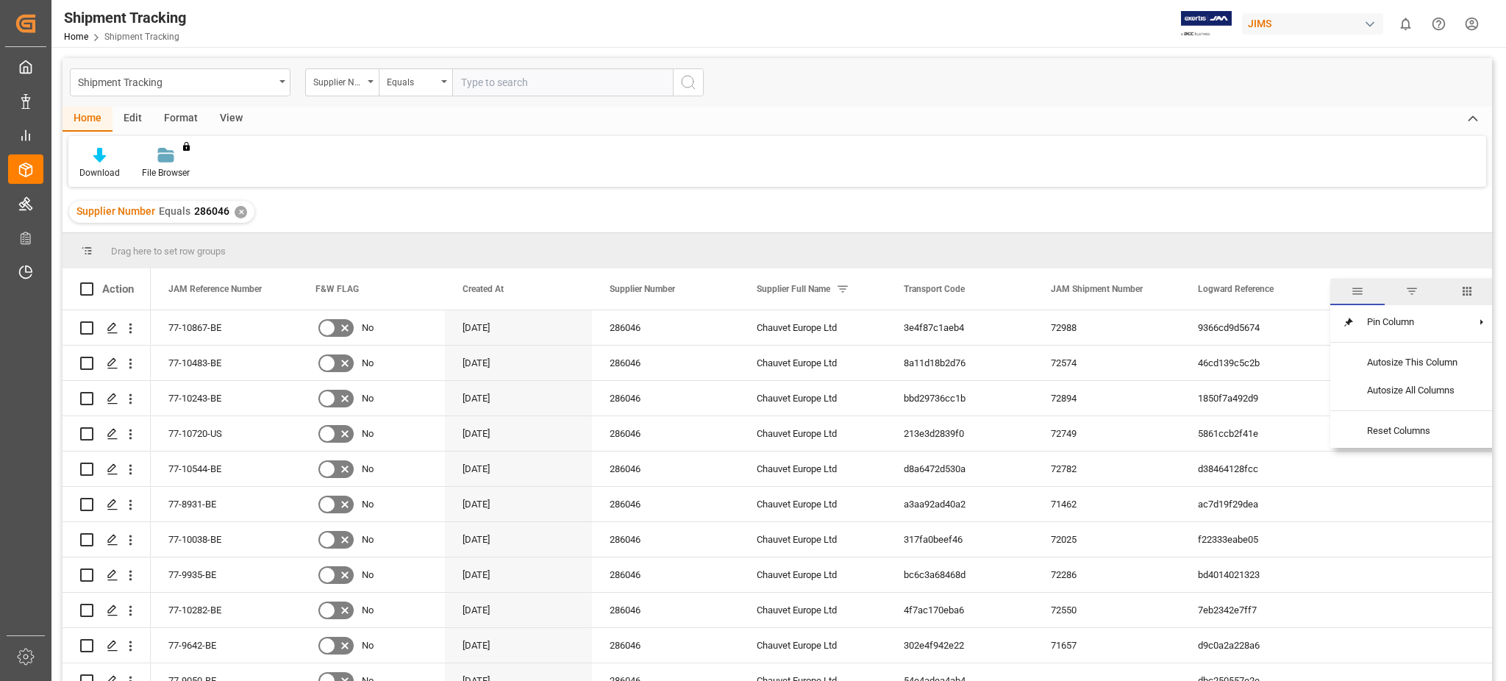
click at [1411, 240] on div "Drag here to set row groups" at bounding box center [777, 250] width 1429 height 35
click at [135, 326] on icon "open menu" at bounding box center [130, 328] width 15 height 15
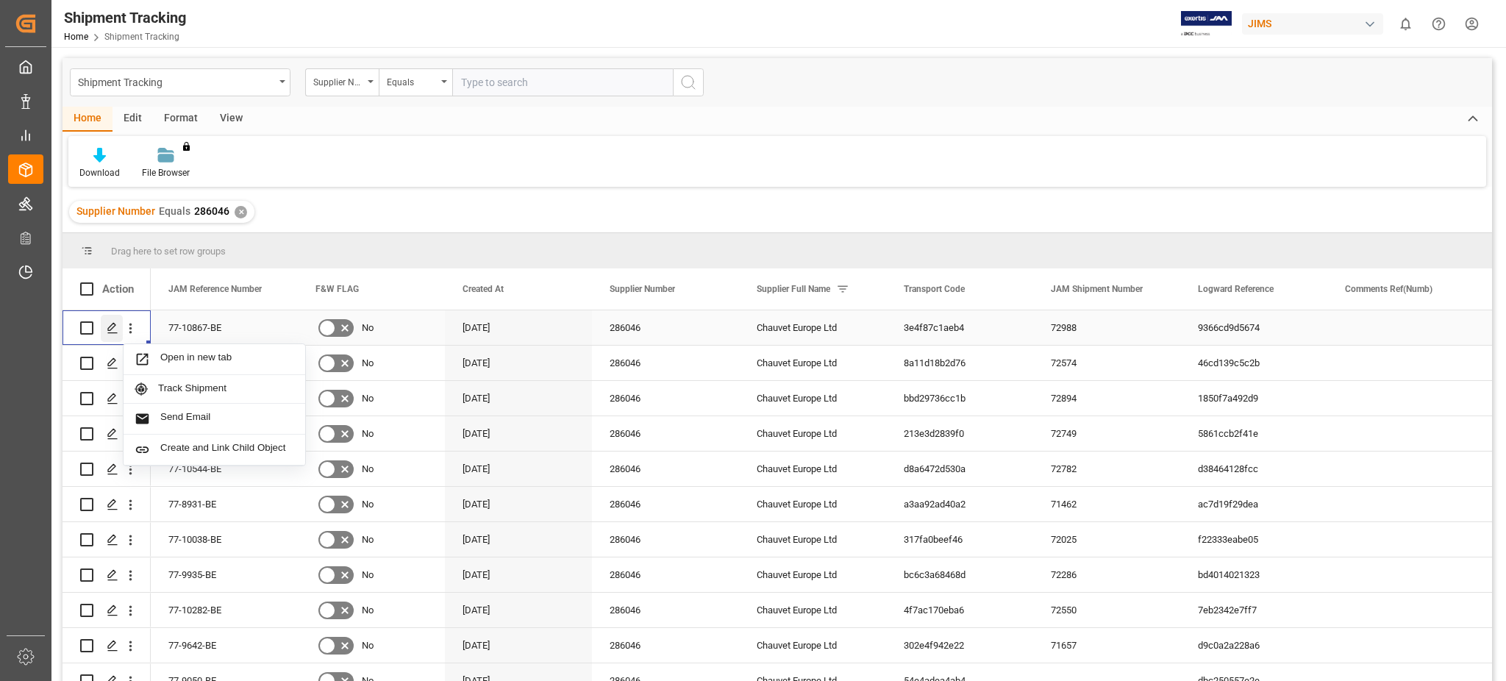
click at [103, 326] on div "Press SPACE to select this row." at bounding box center [112, 328] width 22 height 27
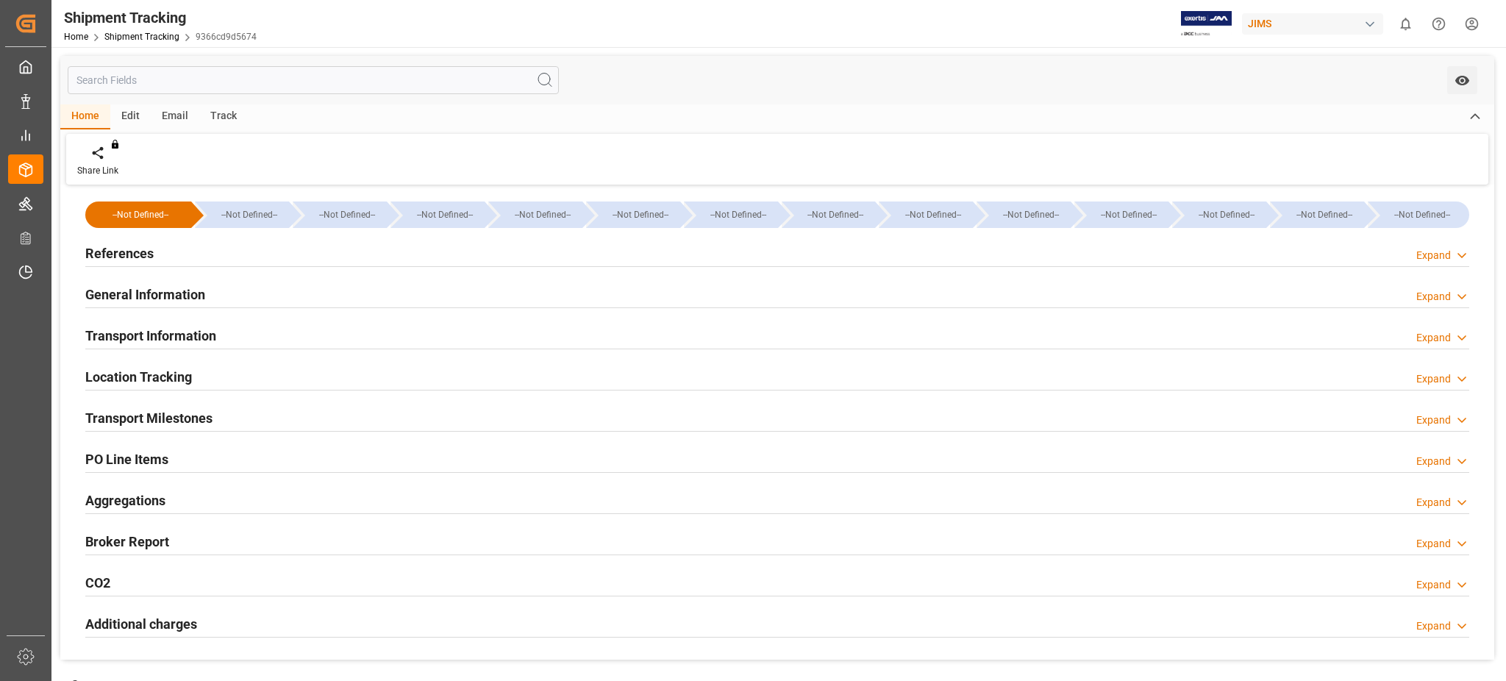
click at [232, 251] on div "References Expand" at bounding box center [777, 252] width 1384 height 28
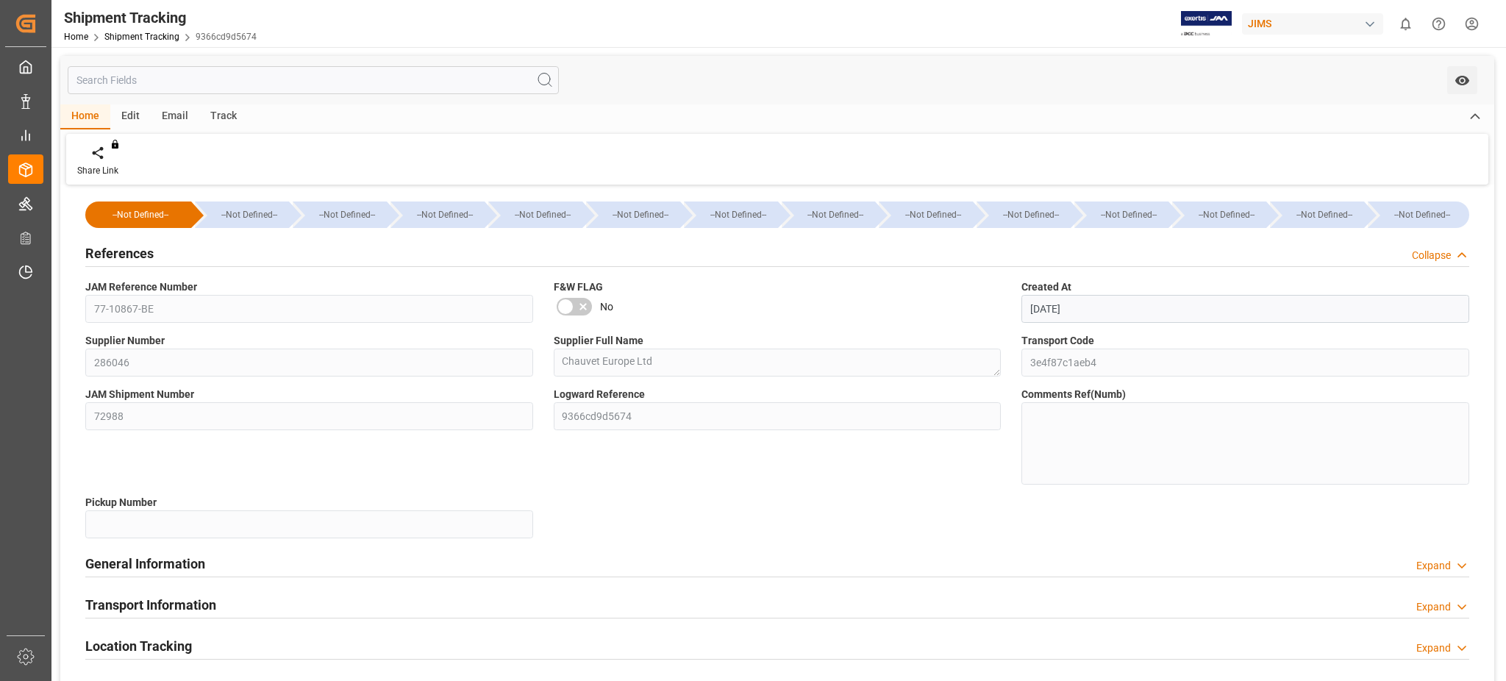
click at [180, 256] on div "References Collapse" at bounding box center [777, 252] width 1384 height 28
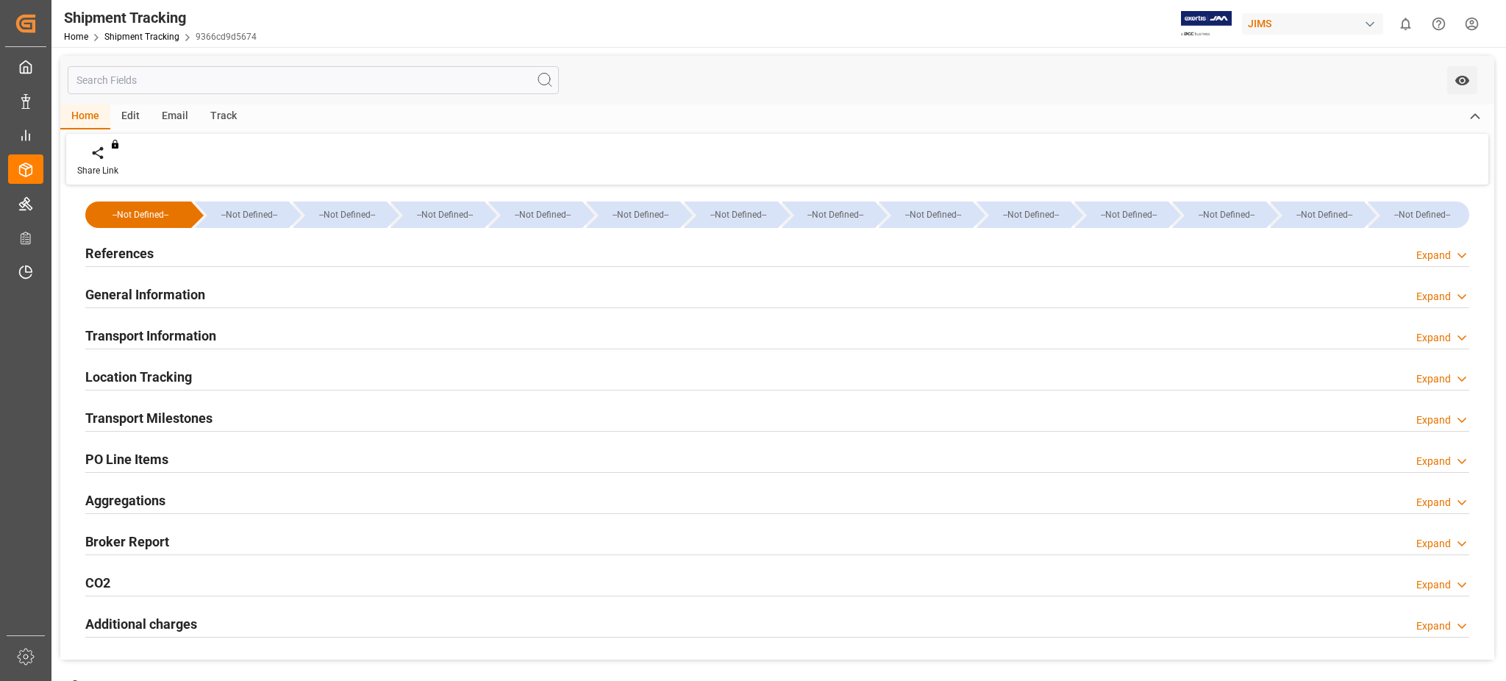
click at [205, 329] on h2 "Transport Information" at bounding box center [150, 336] width 131 height 20
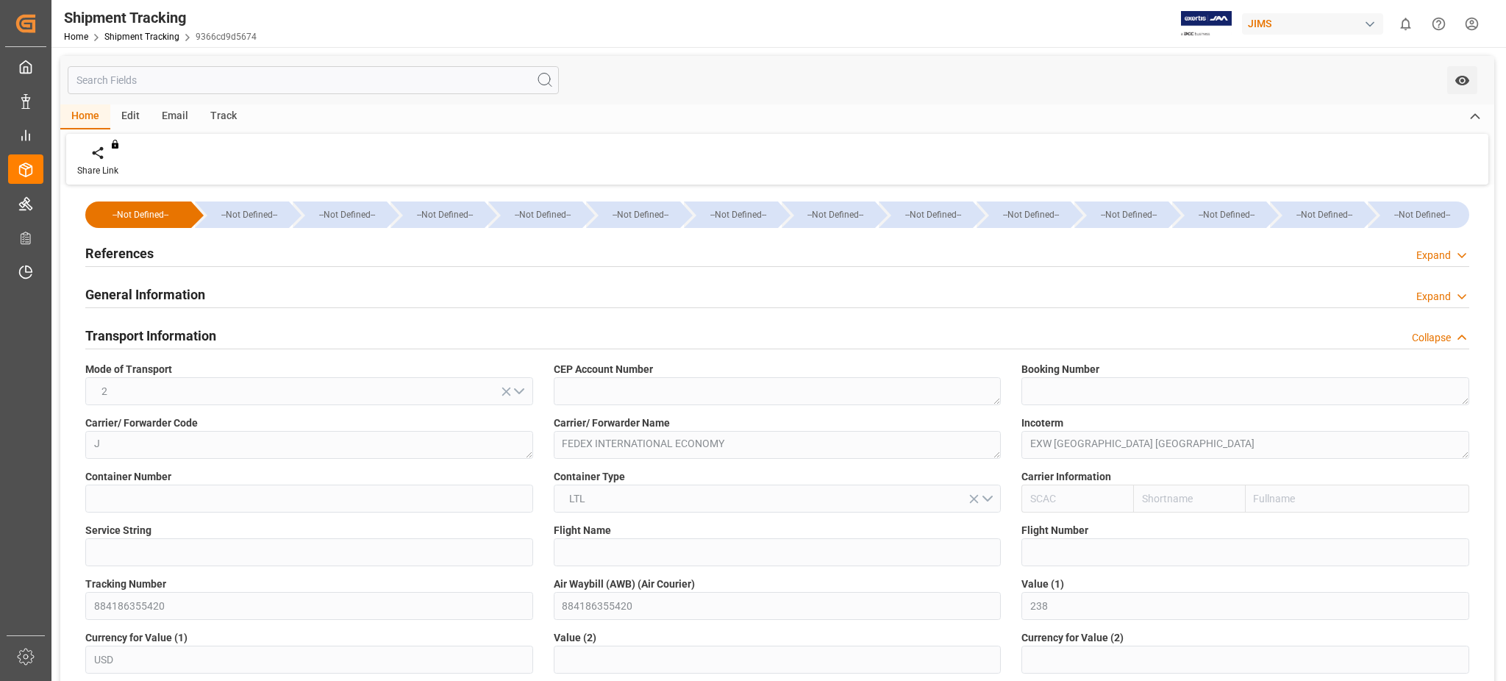
click at [205, 329] on h2 "Transport Information" at bounding box center [150, 336] width 131 height 20
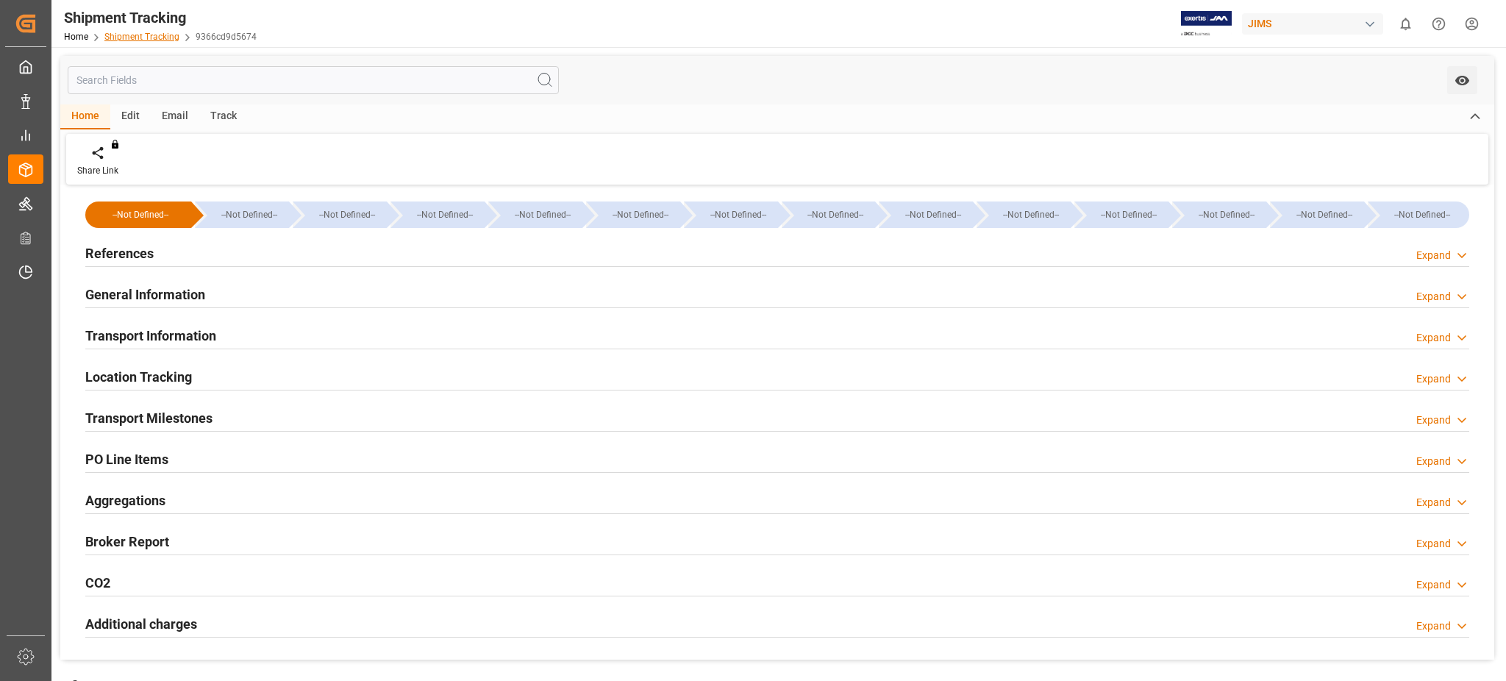
click at [142, 32] on link "Shipment Tracking" at bounding box center [141, 37] width 75 height 10
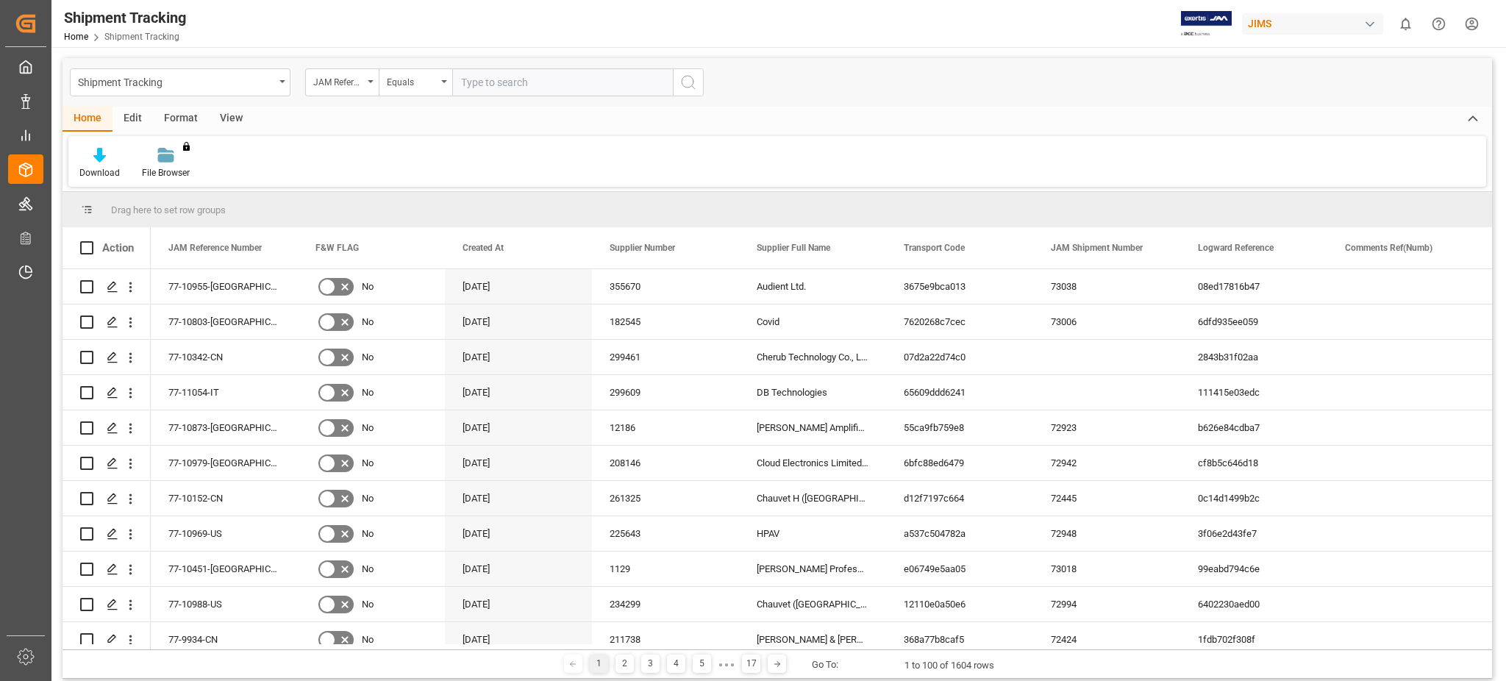
click at [1368, 20] on div "button" at bounding box center [1370, 24] width 15 height 15
click at [1367, 27] on html "Created by potrace 1.15, written by [PERSON_NAME] [DATE]-[DATE] Created by potr…" at bounding box center [753, 340] width 1506 height 681
click at [530, 110] on div "Home Edit Format View" at bounding box center [777, 119] width 1429 height 25
